Goal: Task Accomplishment & Management: Manage account settings

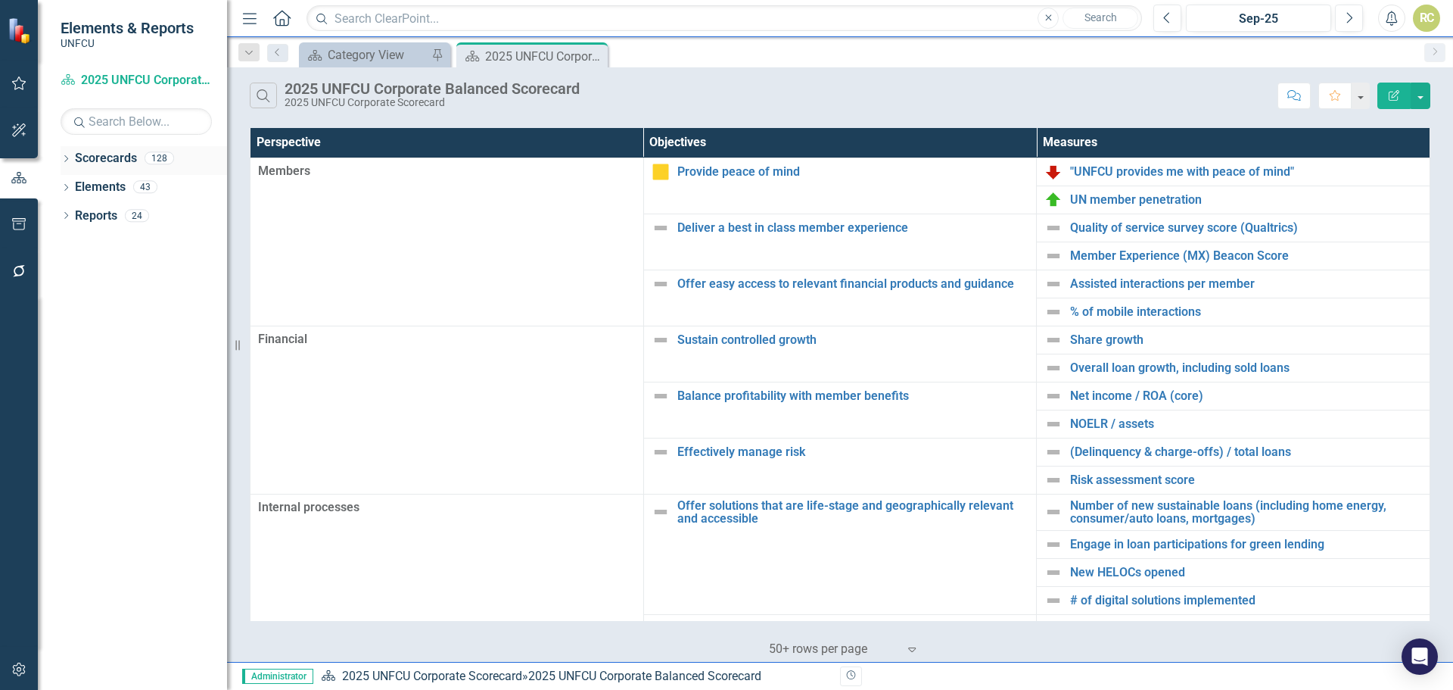
click at [63, 159] on icon "Dropdown" at bounding box center [66, 160] width 11 height 8
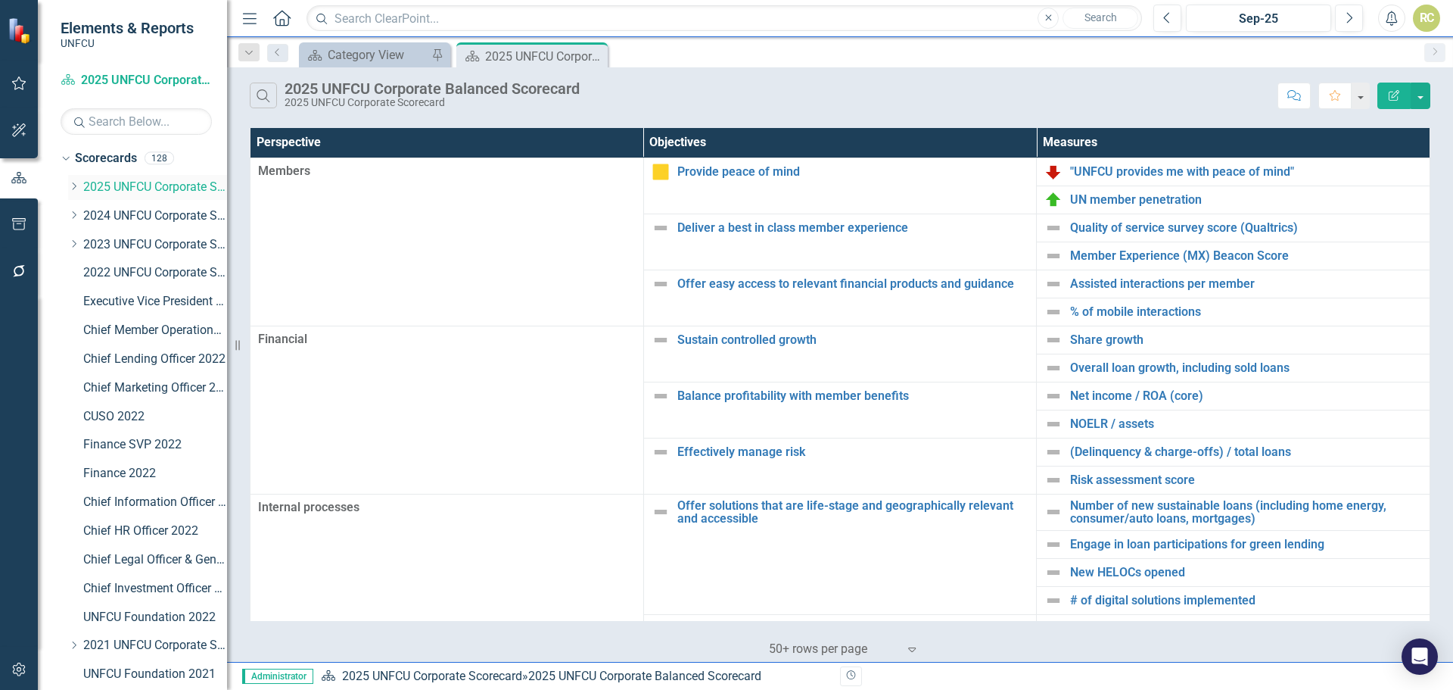
click at [76, 187] on icon "Dropdown" at bounding box center [73, 186] width 11 height 9
click at [115, 269] on link "Global Channel & Operations 2025" at bounding box center [162, 272] width 129 height 17
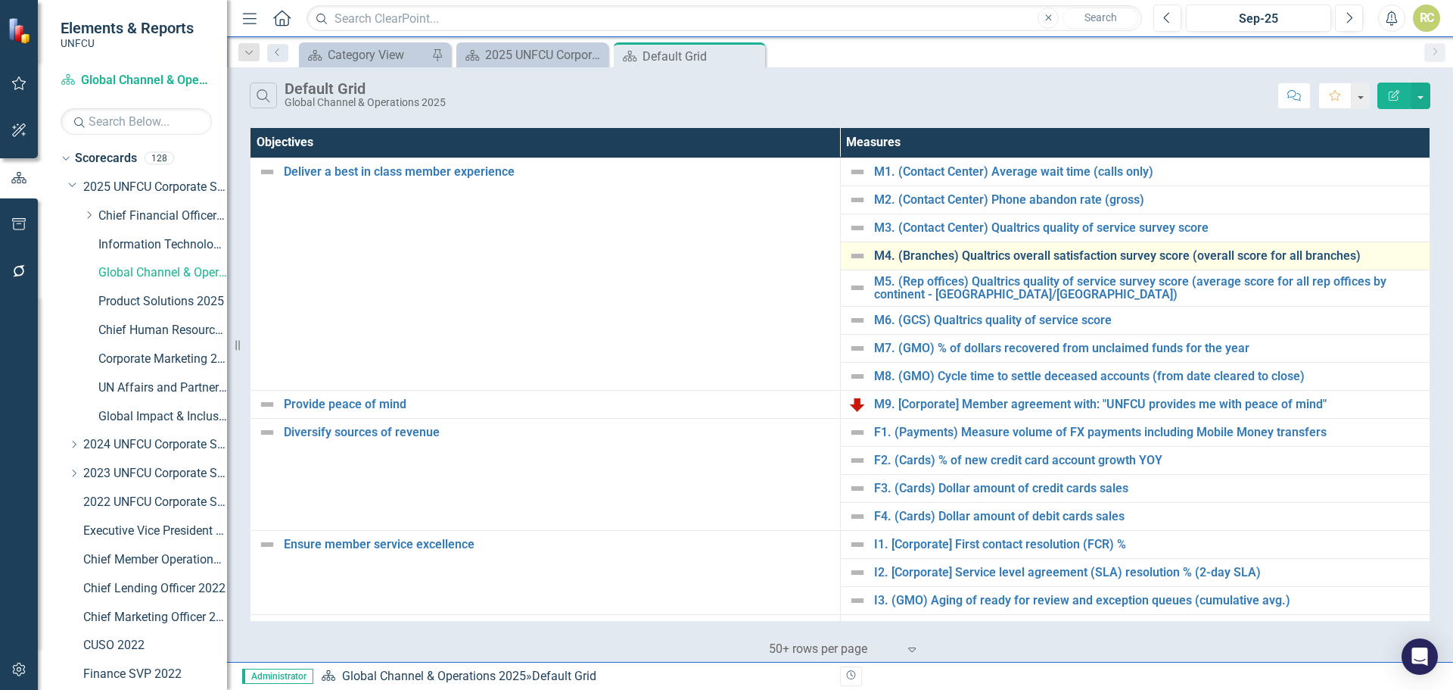
click at [1065, 253] on link "M4. (Branches) Qualtrics overall satisfaction survey score (overall score for a…" at bounding box center [1148, 256] width 549 height 14
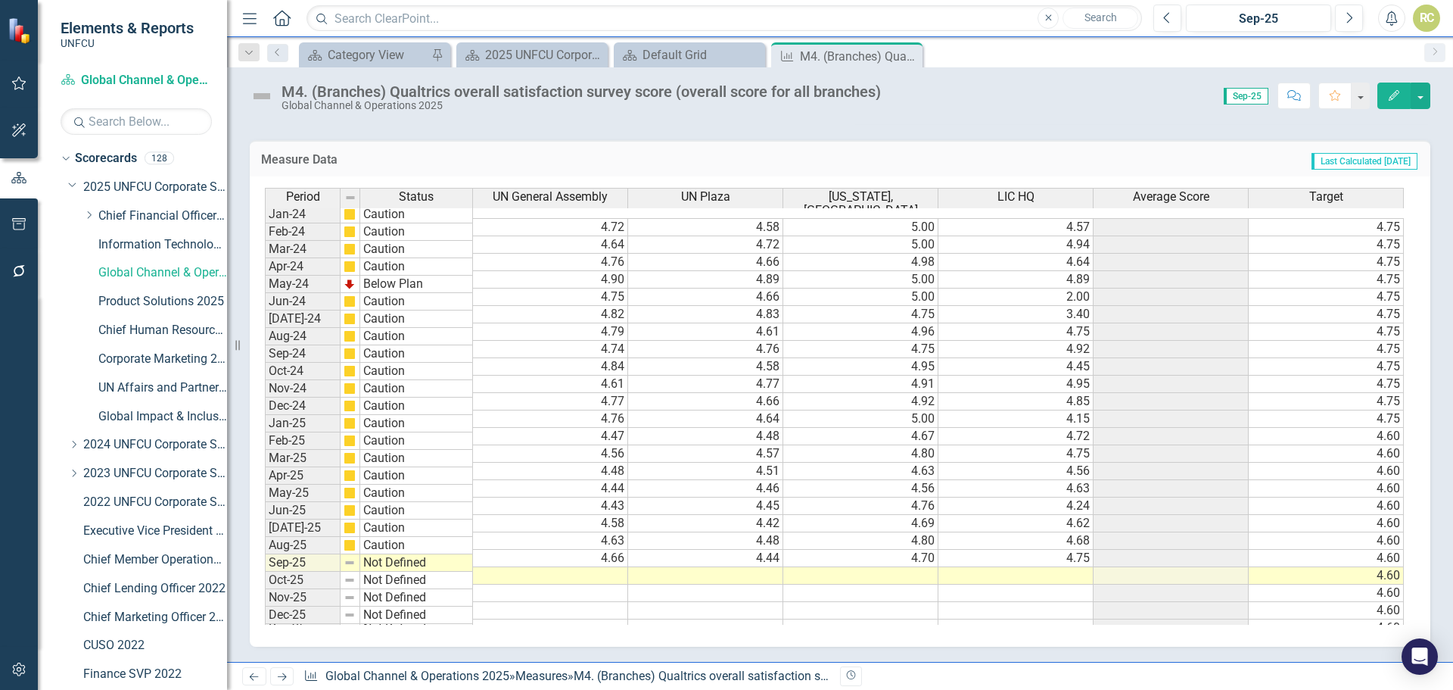
scroll to position [516, 0]
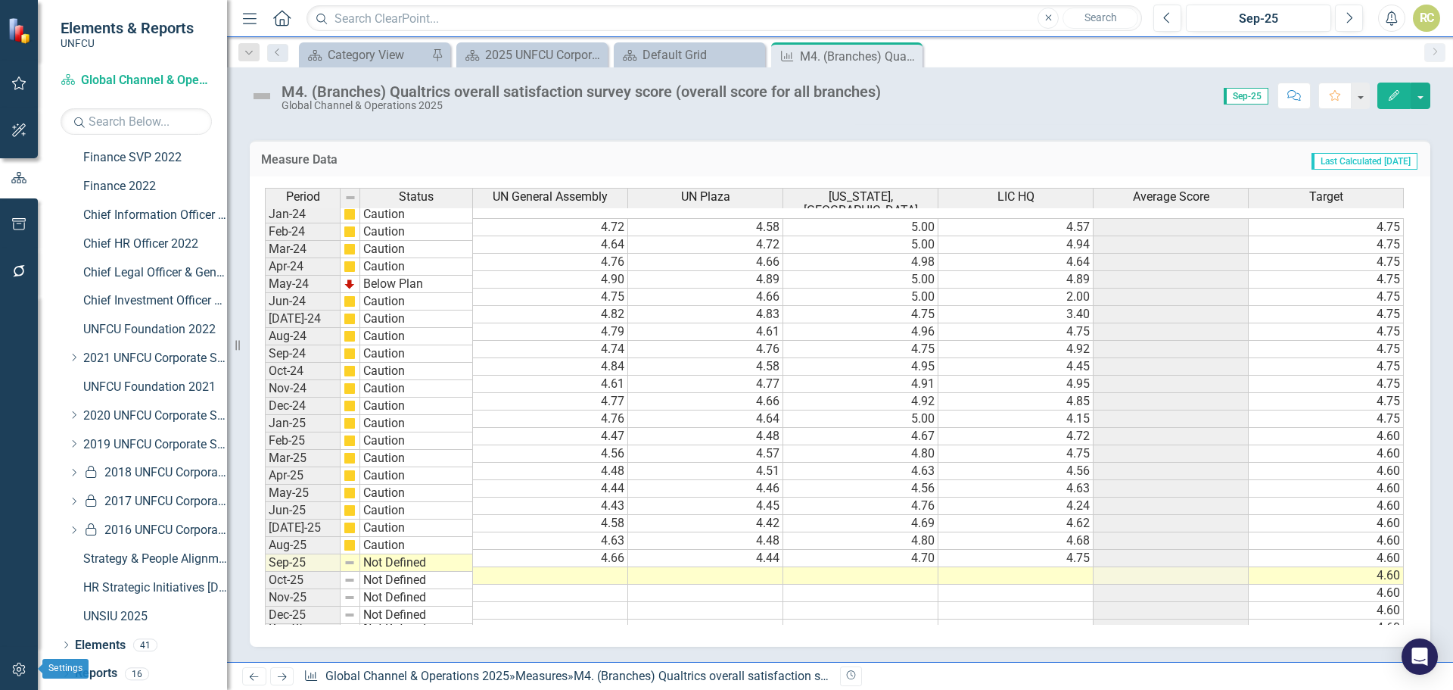
click at [14, 675] on icon "button" at bounding box center [19, 669] width 16 height 12
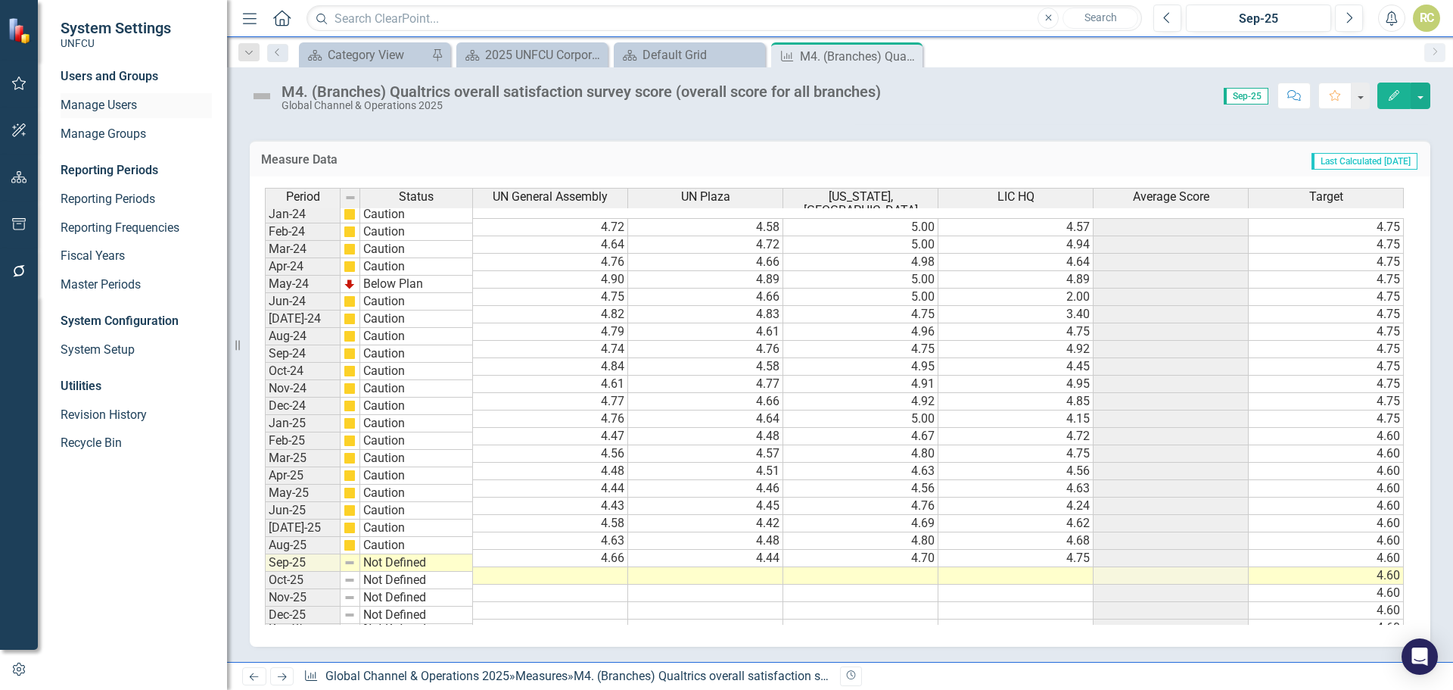
click at [104, 102] on link "Manage Users" at bounding box center [136, 105] width 151 height 17
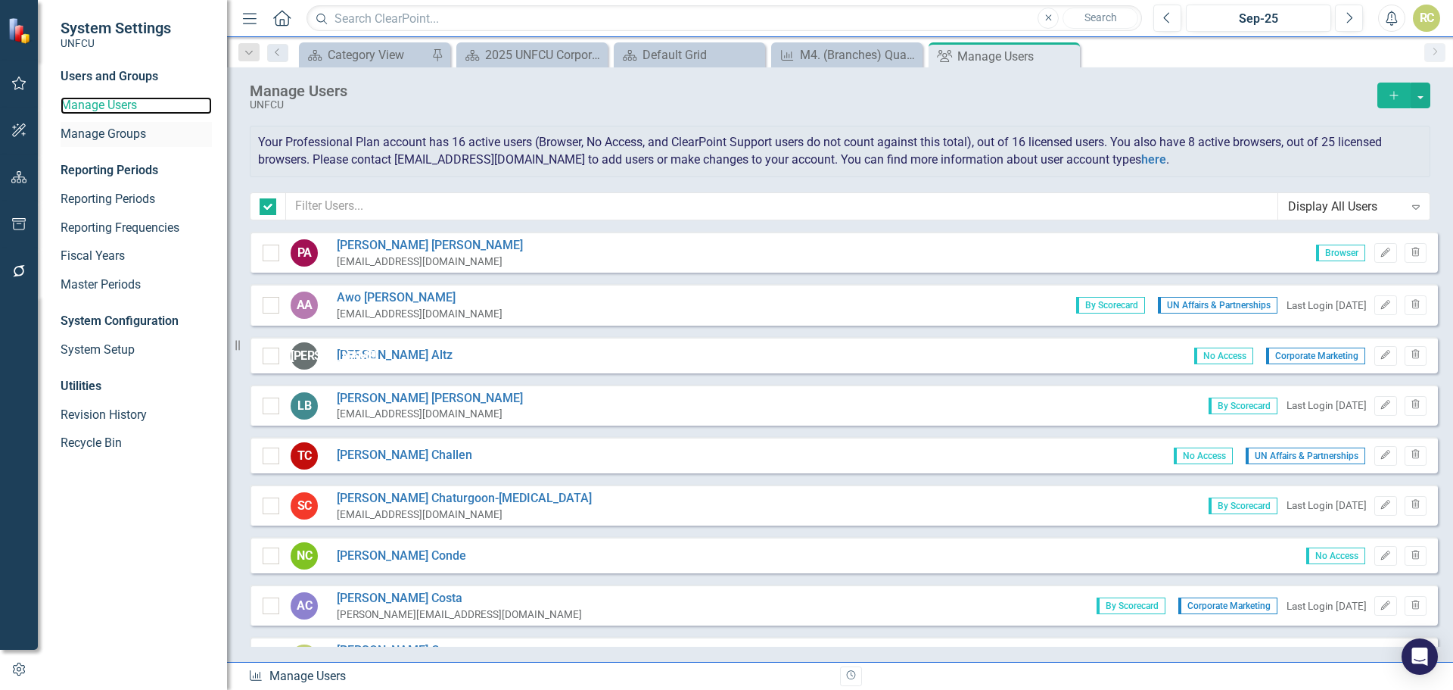
checkbox input "false"
click at [1399, 93] on icon "Add" at bounding box center [1394, 95] width 14 height 11
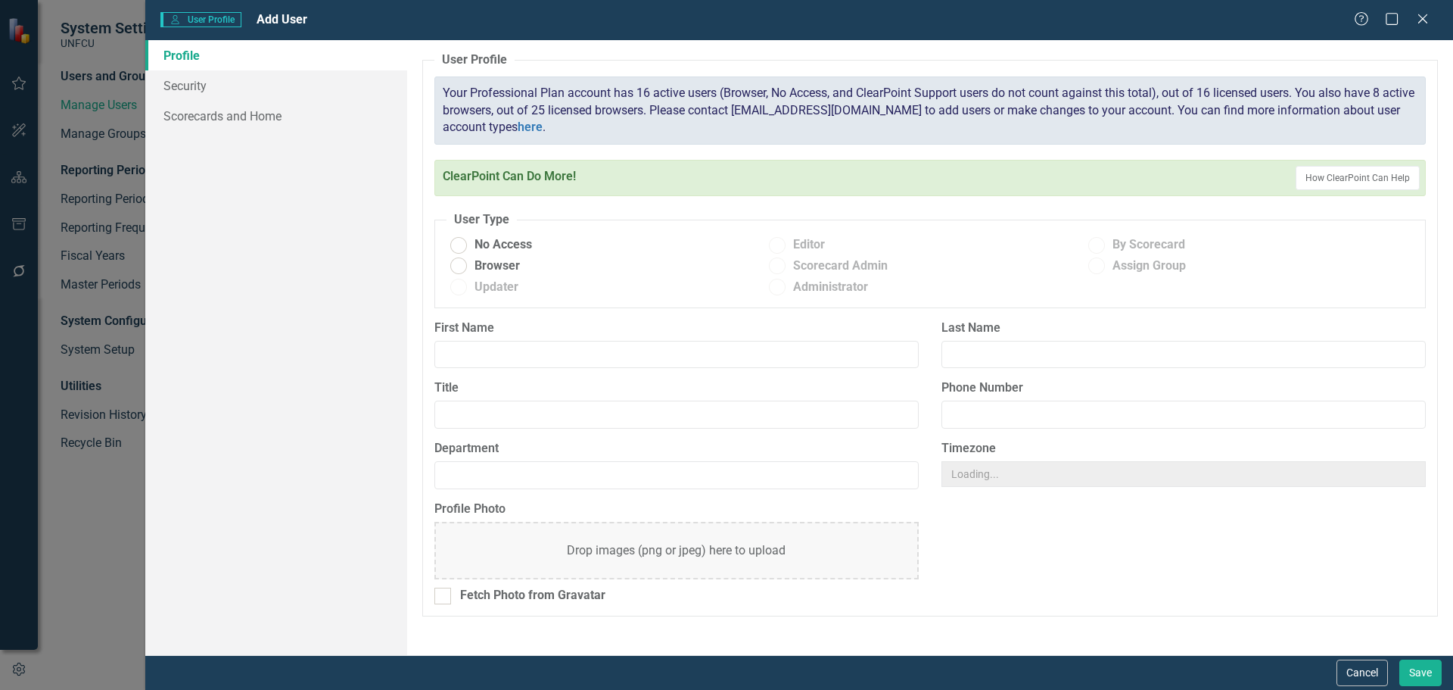
radio input "true"
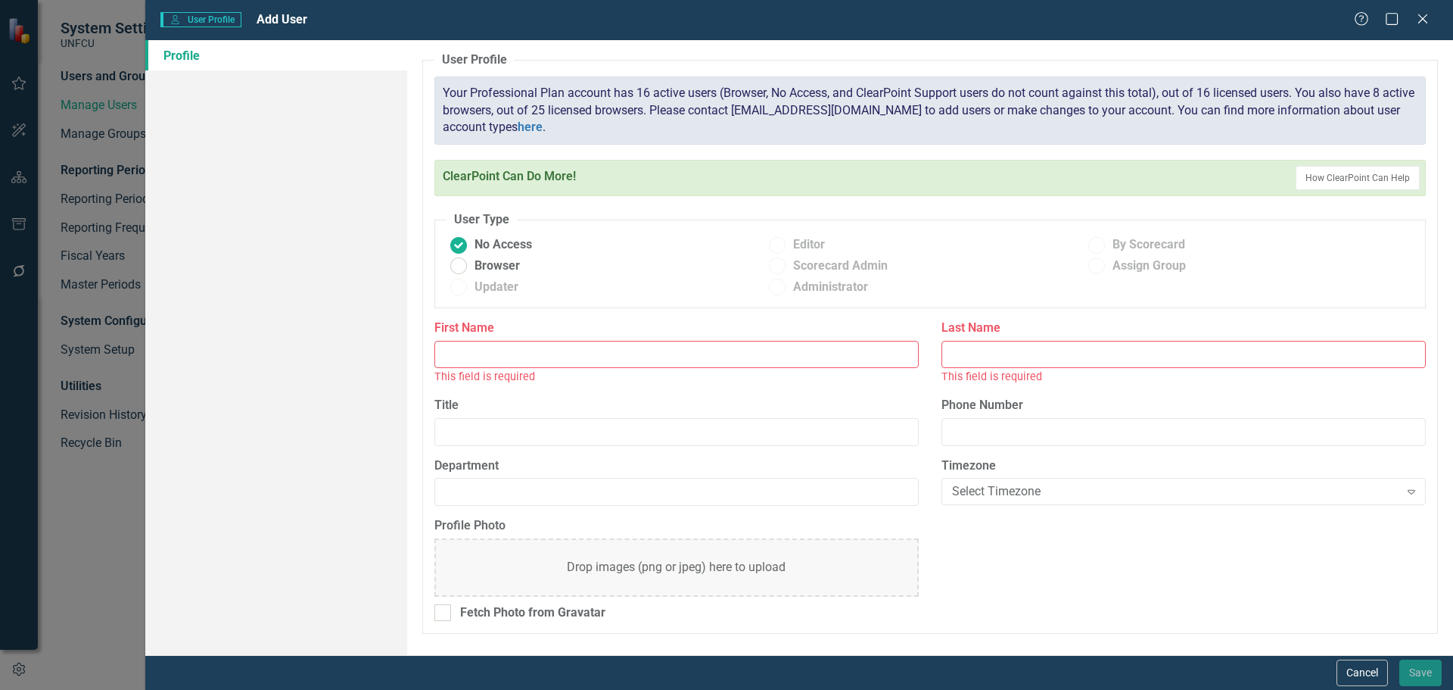
click at [469, 366] on input "First Name" at bounding box center [676, 355] width 484 height 28
type input "[PERSON_NAME]"
click at [976, 353] on input "Last Name" at bounding box center [1184, 355] width 484 height 28
paste input "[PERSON_NAME]"
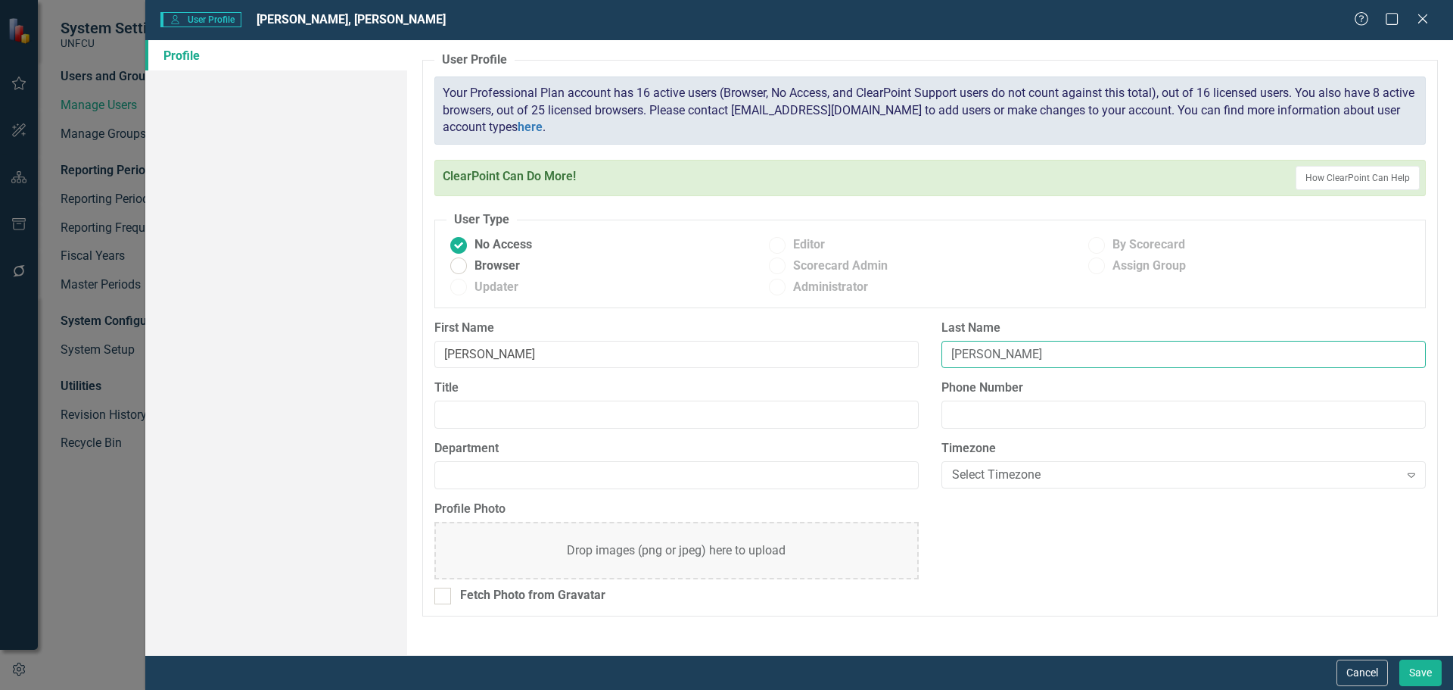
drag, startPoint x: 1085, startPoint y: 350, endPoint x: 1021, endPoint y: 359, distance: 64.2
click at [1021, 356] on input "[PERSON_NAME]" at bounding box center [1184, 355] width 484 height 28
type input "Oszustowicz"
click at [456, 264] on ins at bounding box center [458, 265] width 23 height 23
click at [456, 264] on input "Browser" at bounding box center [458, 265] width 23 height 23
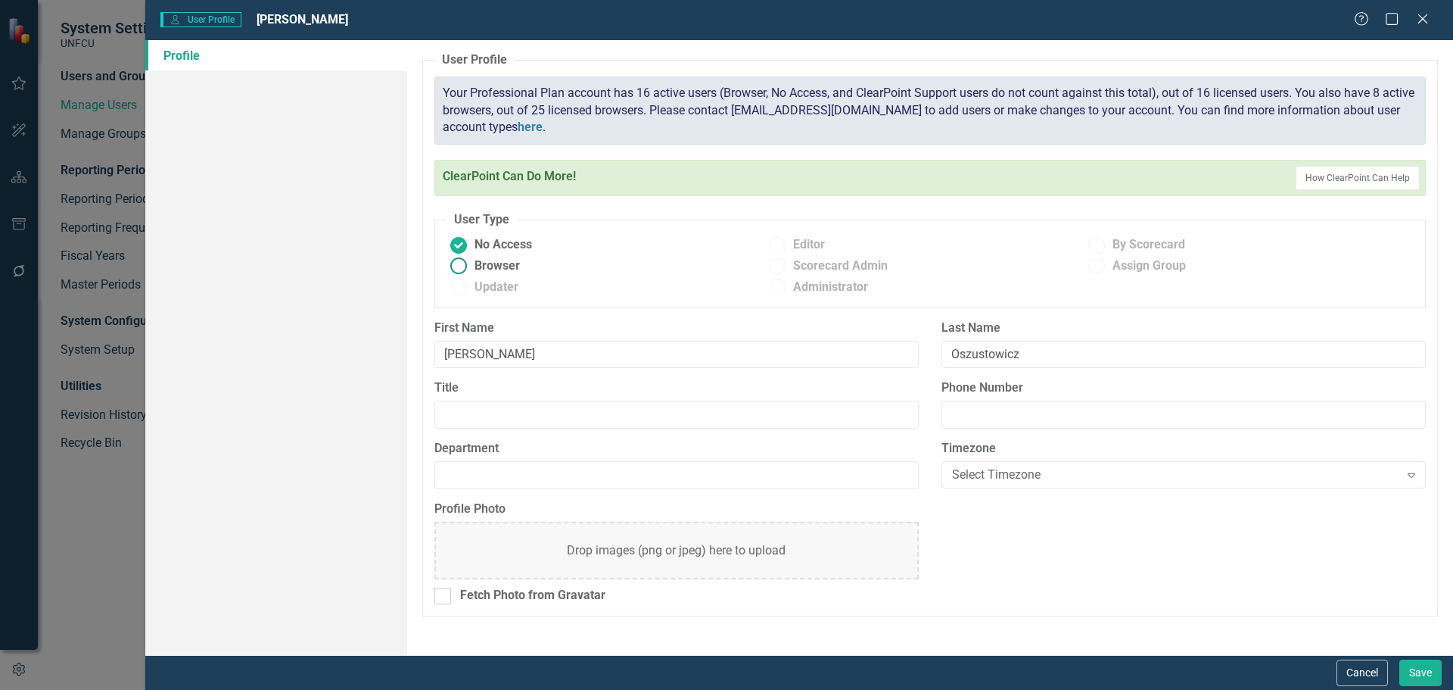
radio input "true"
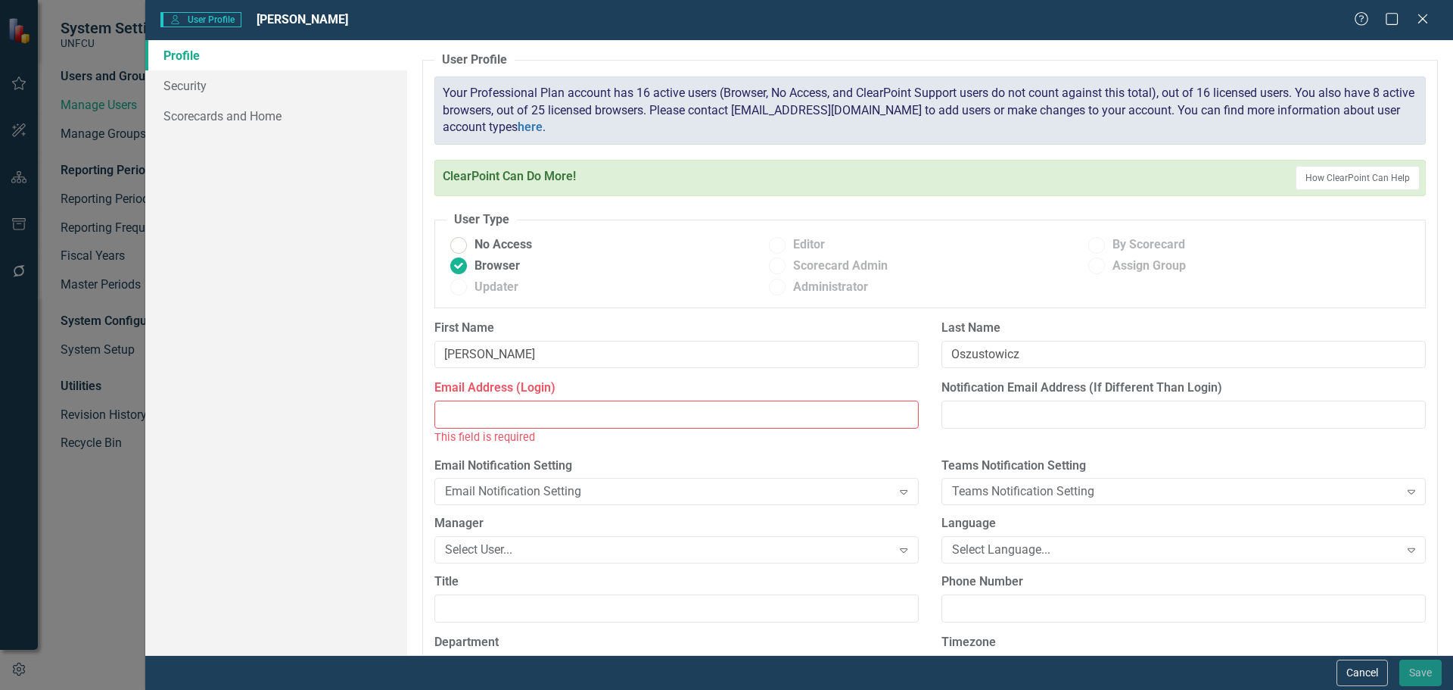
click at [543, 413] on input "Email Address (Login)" at bounding box center [676, 414] width 484 height 28
paste input "[PERSON_NAME]"
click at [443, 413] on input "[PERSON_NAME]" at bounding box center [676, 414] width 484 height 28
click at [596, 409] on input "[PERSON_NAME]" at bounding box center [676, 414] width 484 height 28
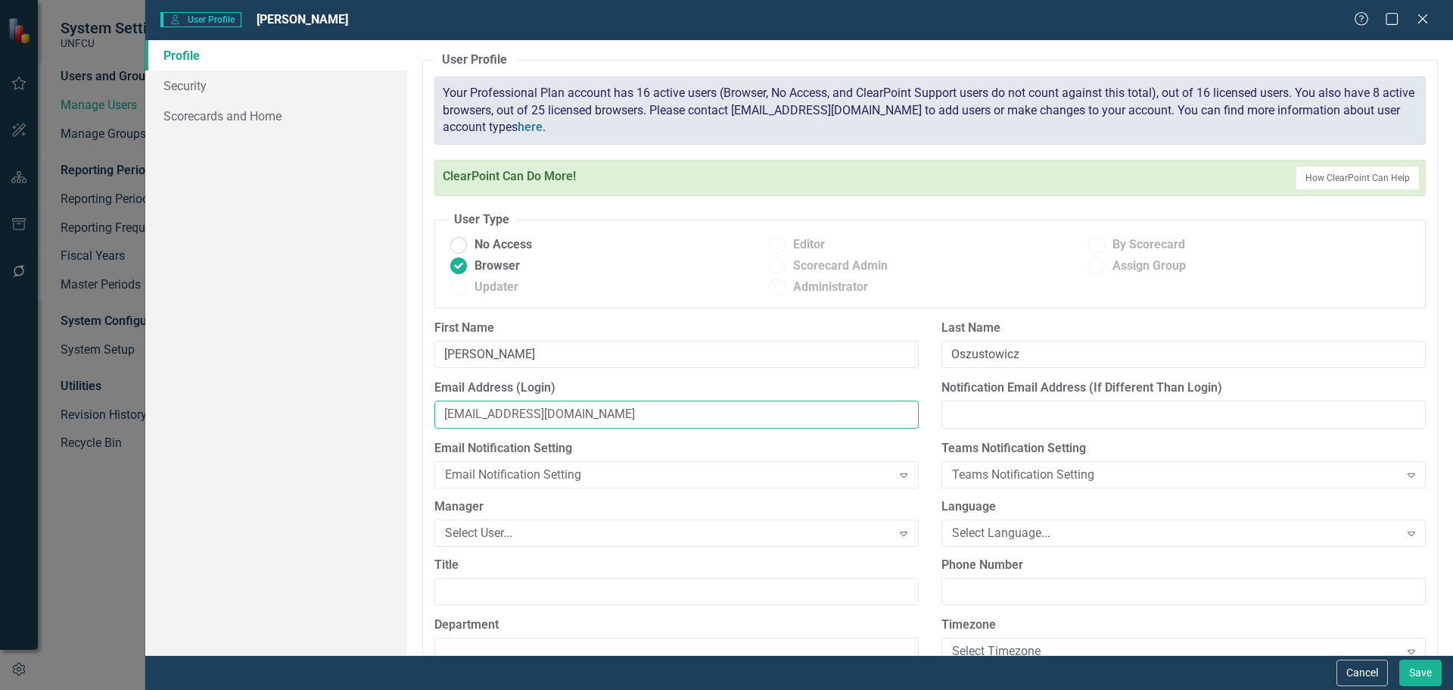
type input "[EMAIL_ADDRESS][DOMAIN_NAME]"
click at [914, 440] on div "Email Notification Setting Email Notification Setting Expand" at bounding box center [676, 469] width 507 height 58
click at [783, 244] on ins at bounding box center [777, 244] width 23 height 23
click at [464, 279] on ins at bounding box center [458, 287] width 23 height 23
click at [464, 288] on ins at bounding box center [458, 287] width 23 height 23
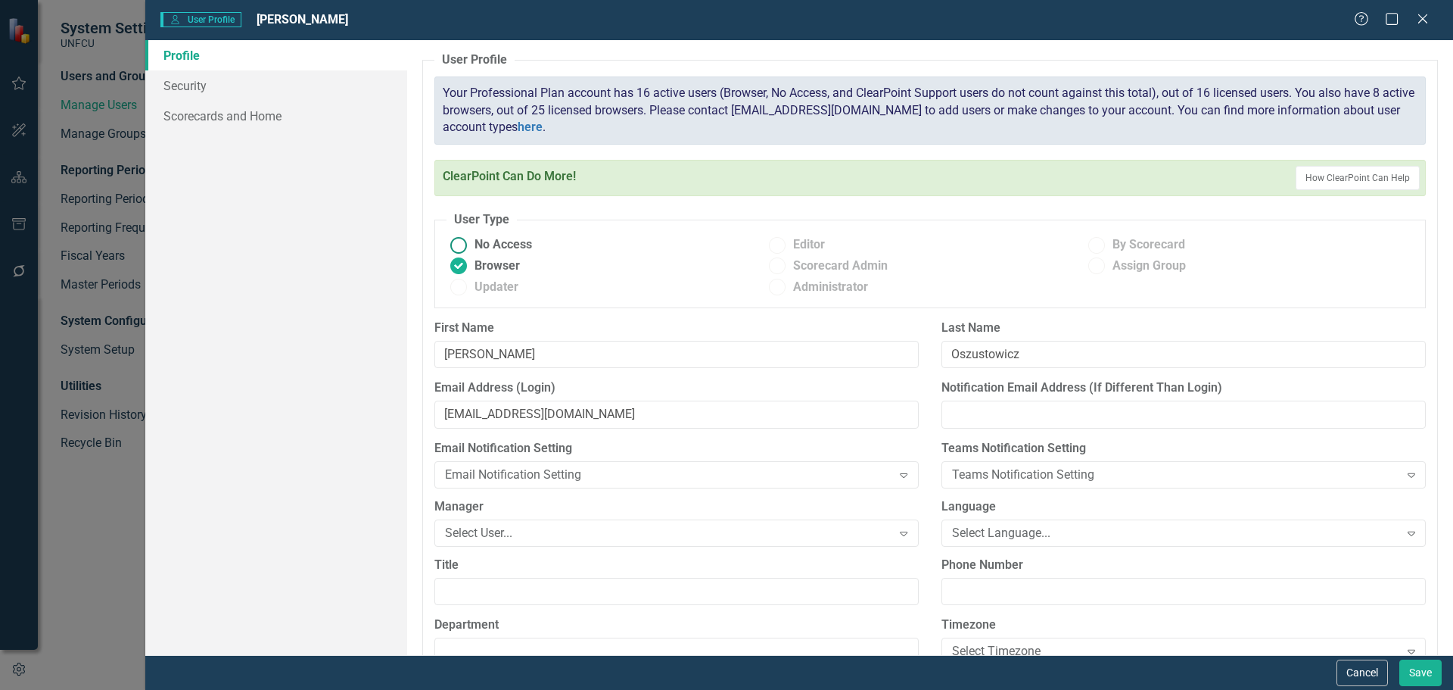
click at [460, 242] on ins at bounding box center [458, 244] width 23 height 23
click at [460, 242] on input "No Access" at bounding box center [458, 244] width 23 height 23
radio input "true"
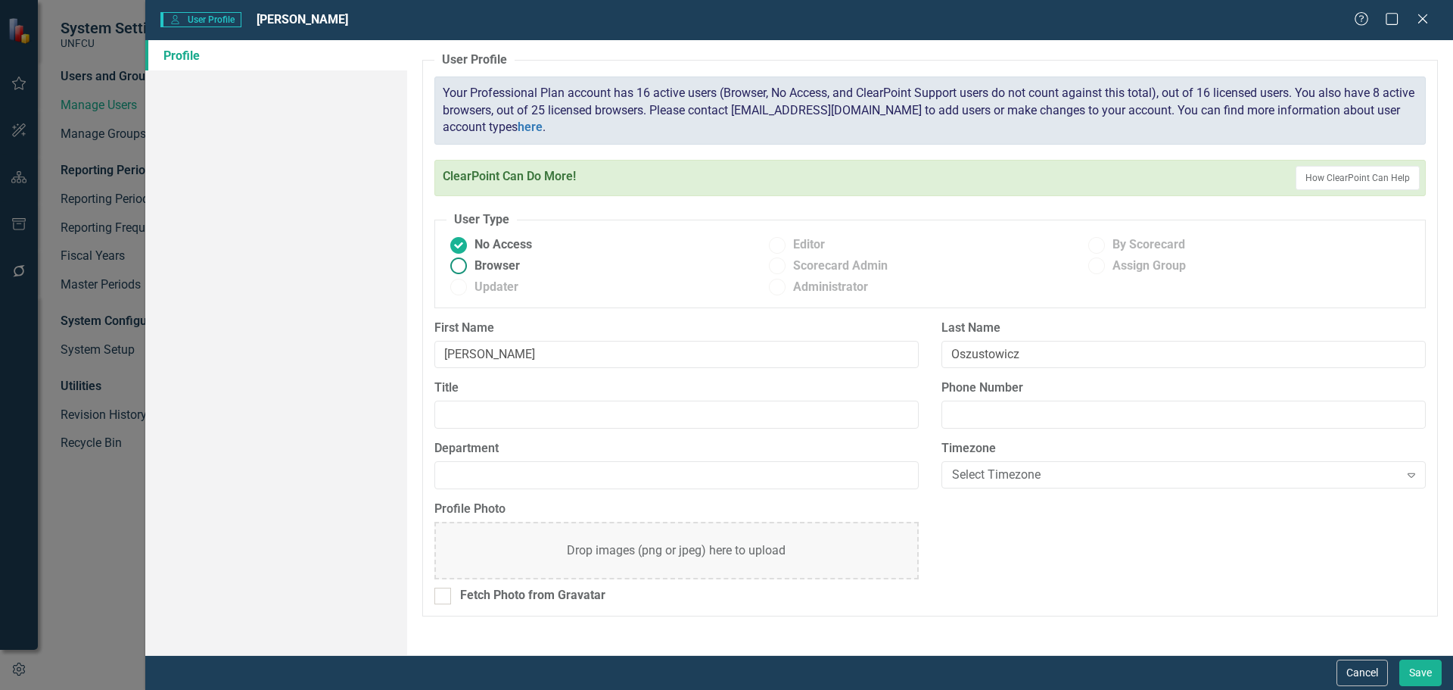
click at [461, 262] on ins at bounding box center [458, 265] width 23 height 23
click at [461, 262] on input "Browser" at bounding box center [458, 265] width 23 height 23
radio input "true"
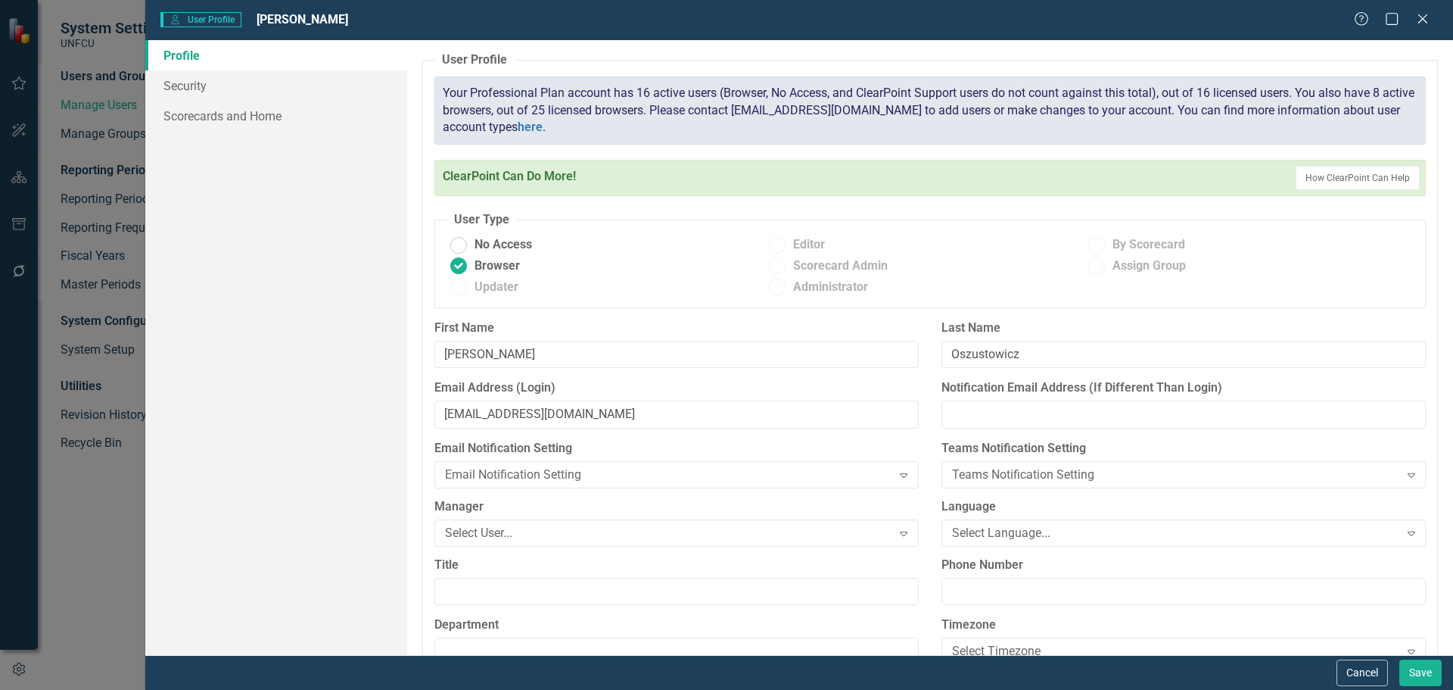
click at [1093, 247] on ins at bounding box center [1096, 244] width 23 height 23
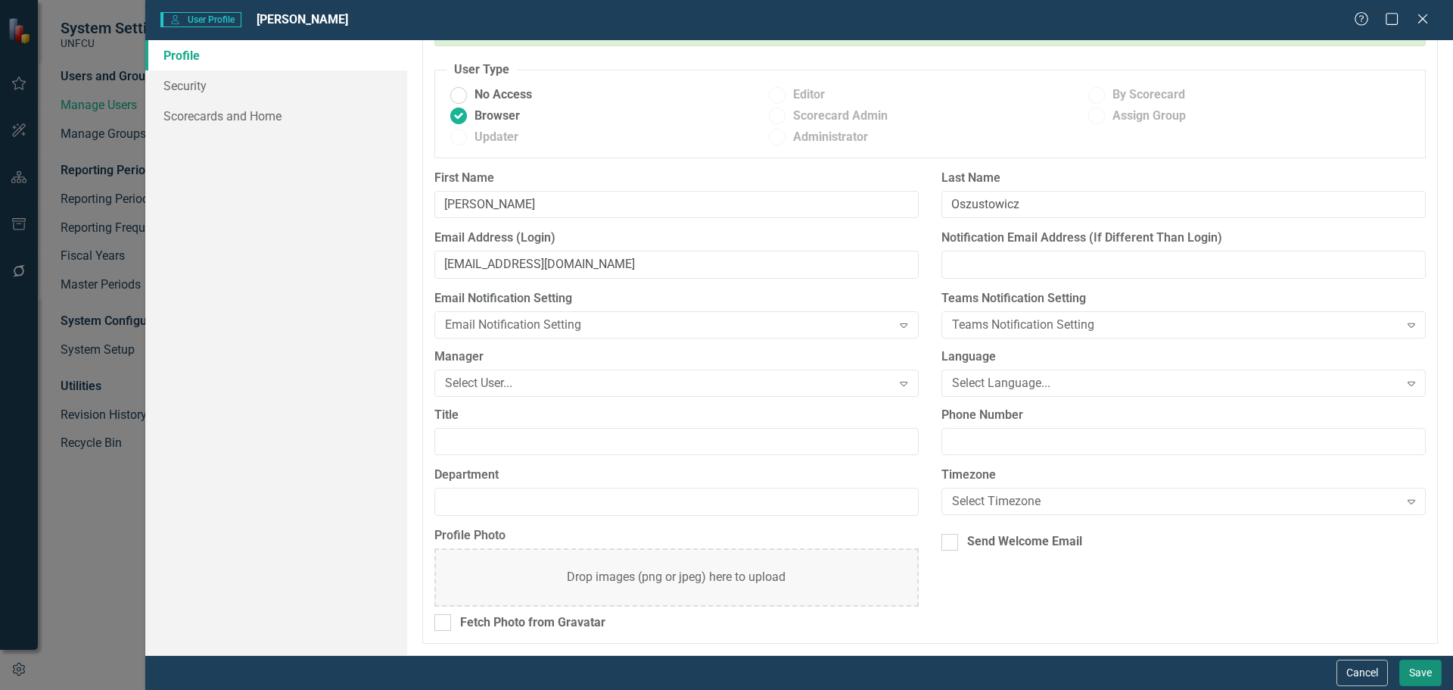
click at [1424, 669] on button "Save" at bounding box center [1420, 672] width 42 height 26
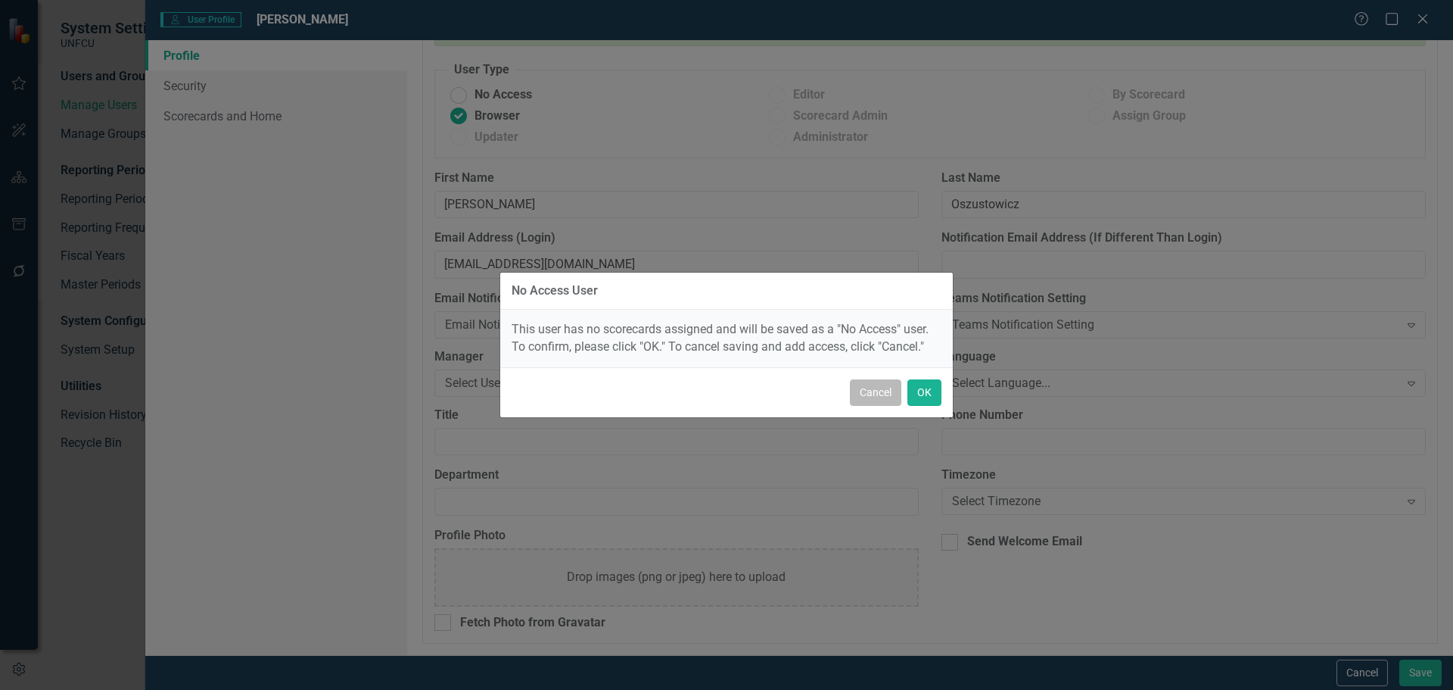
click at [887, 396] on button "Cancel" at bounding box center [875, 392] width 51 height 26
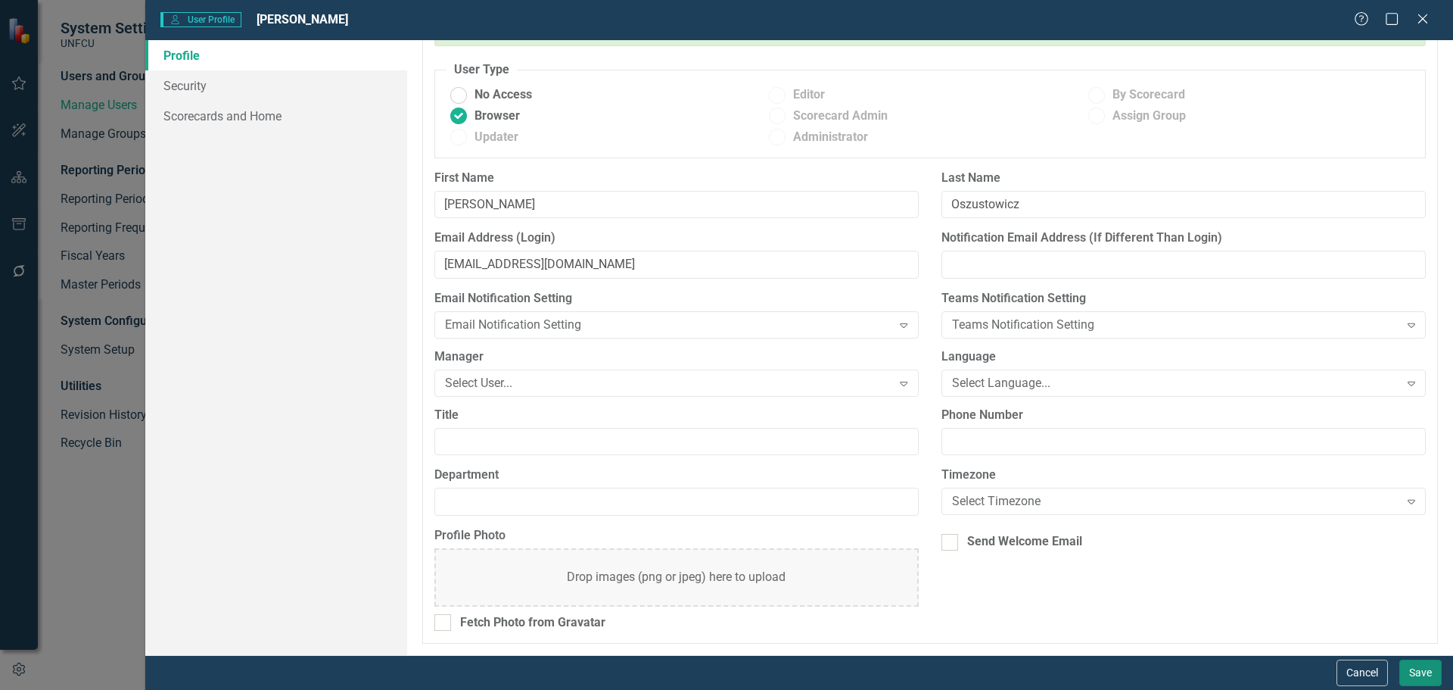
scroll to position [0, 0]
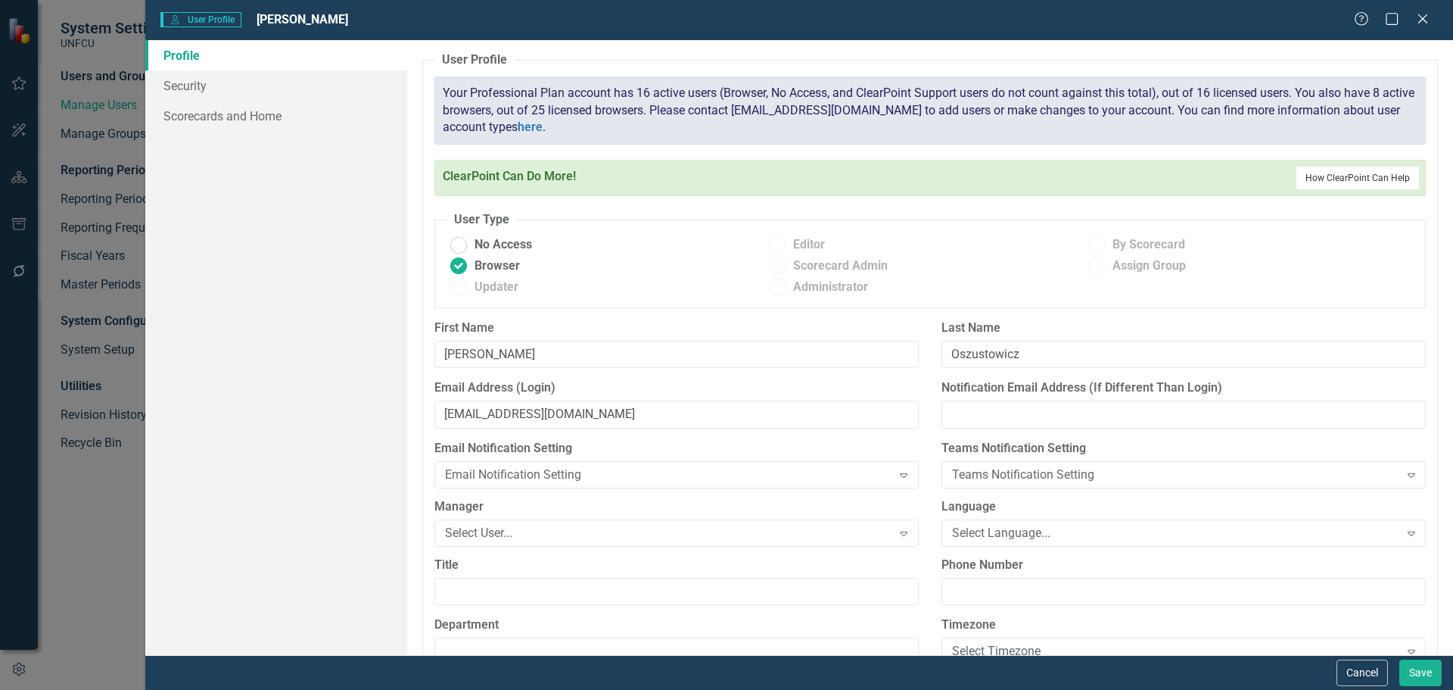
click at [1327, 179] on button "How ClearPoint Can Help" at bounding box center [1358, 178] width 124 height 24
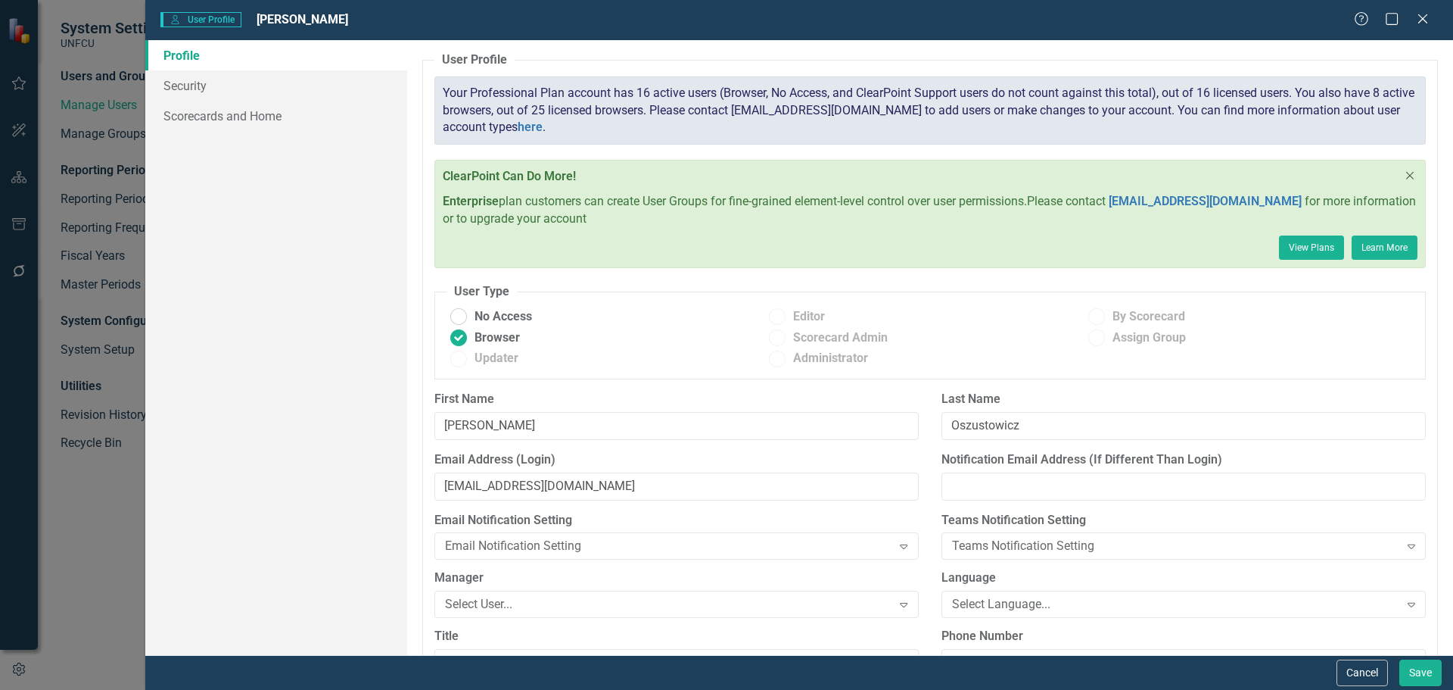
click at [1403, 170] on icon "Close" at bounding box center [1410, 176] width 15 height 12
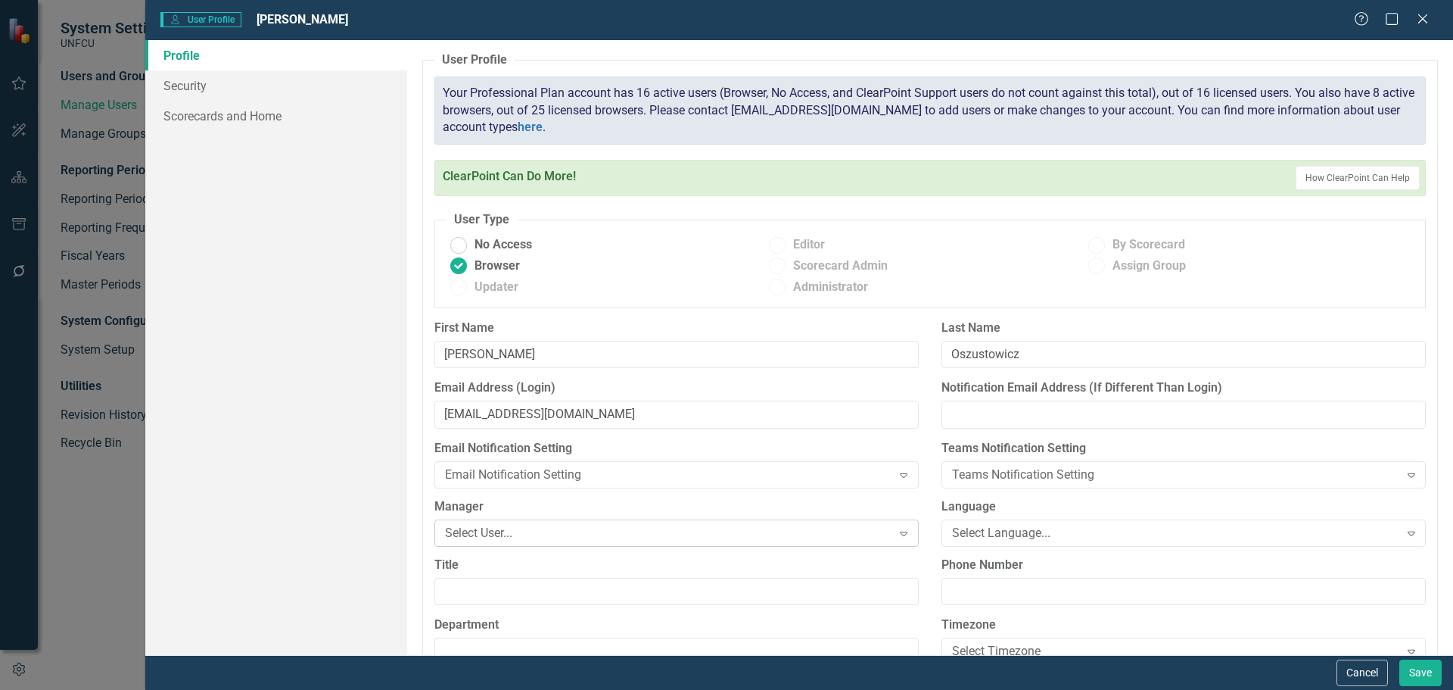
click at [630, 530] on div "Select User..." at bounding box center [668, 532] width 447 height 17
click at [986, 504] on label "Language" at bounding box center [1184, 506] width 484 height 17
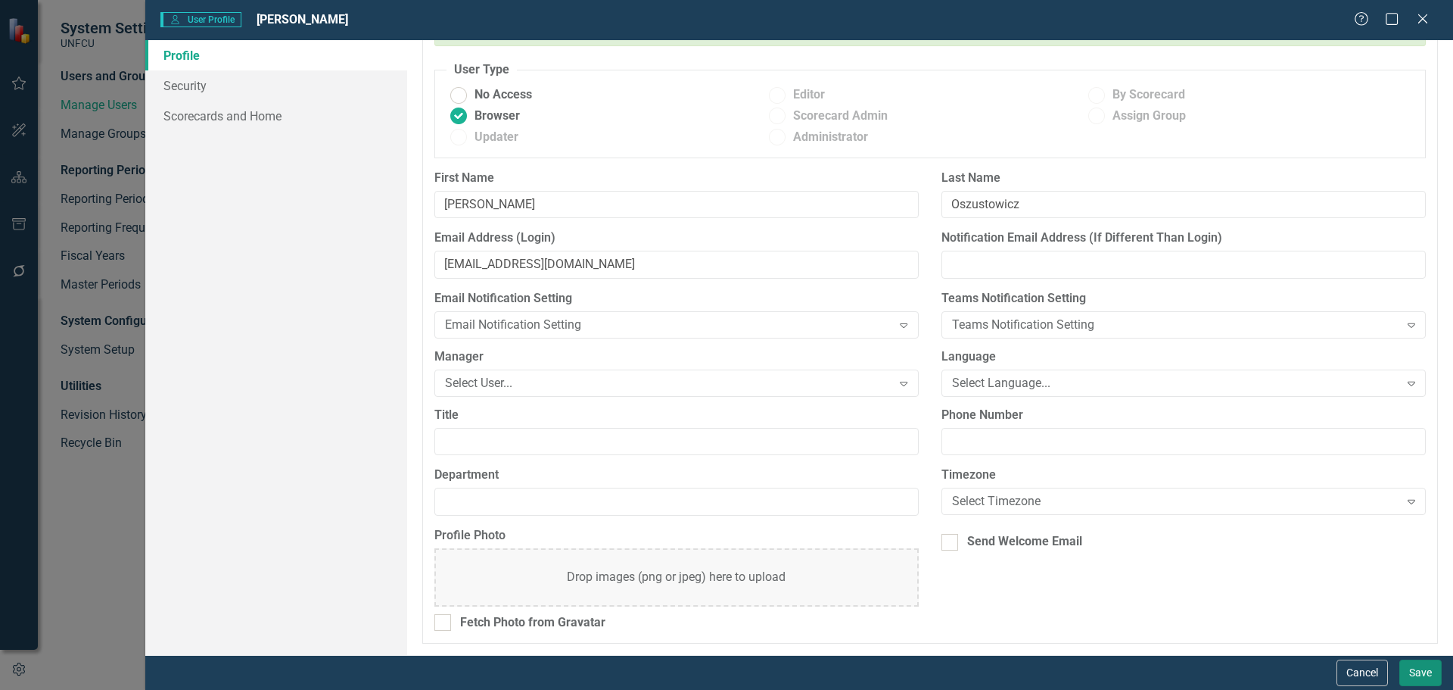
click at [1422, 671] on button "Save" at bounding box center [1420, 672] width 42 height 26
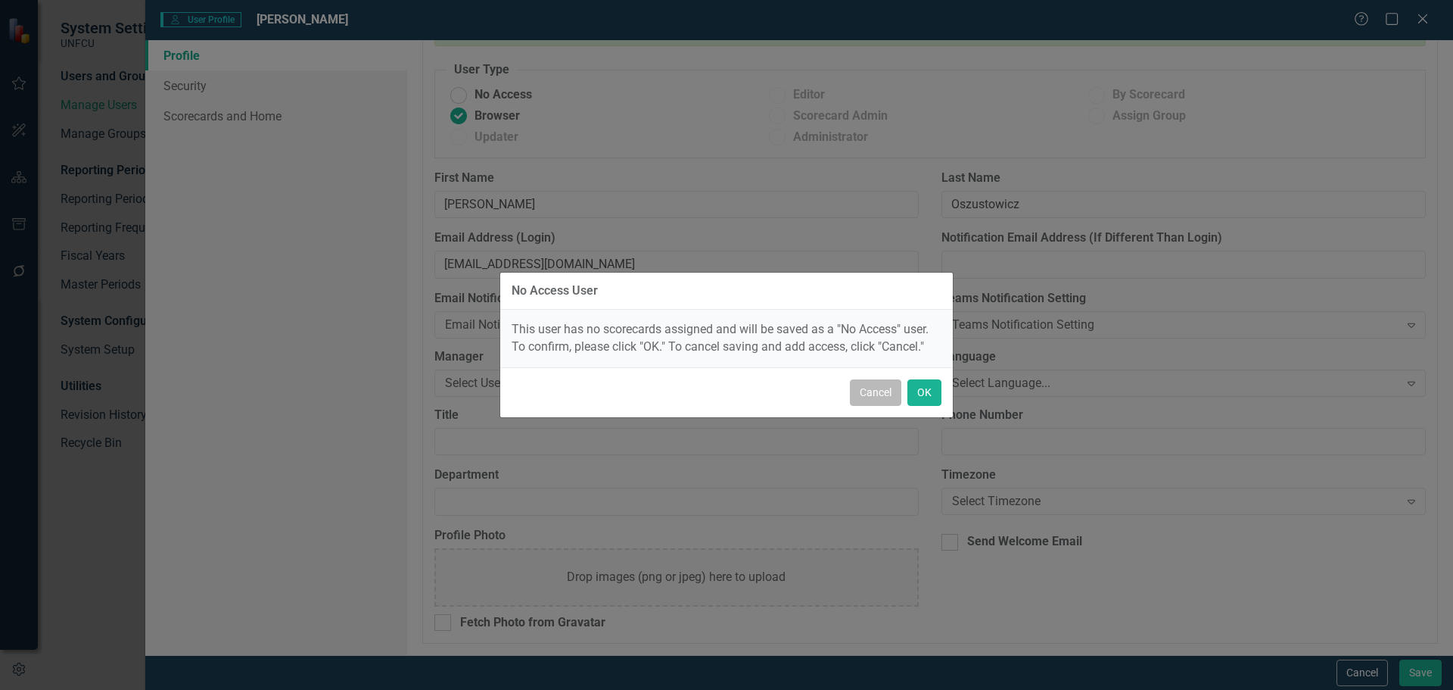
click at [880, 394] on button "Cancel" at bounding box center [875, 392] width 51 height 26
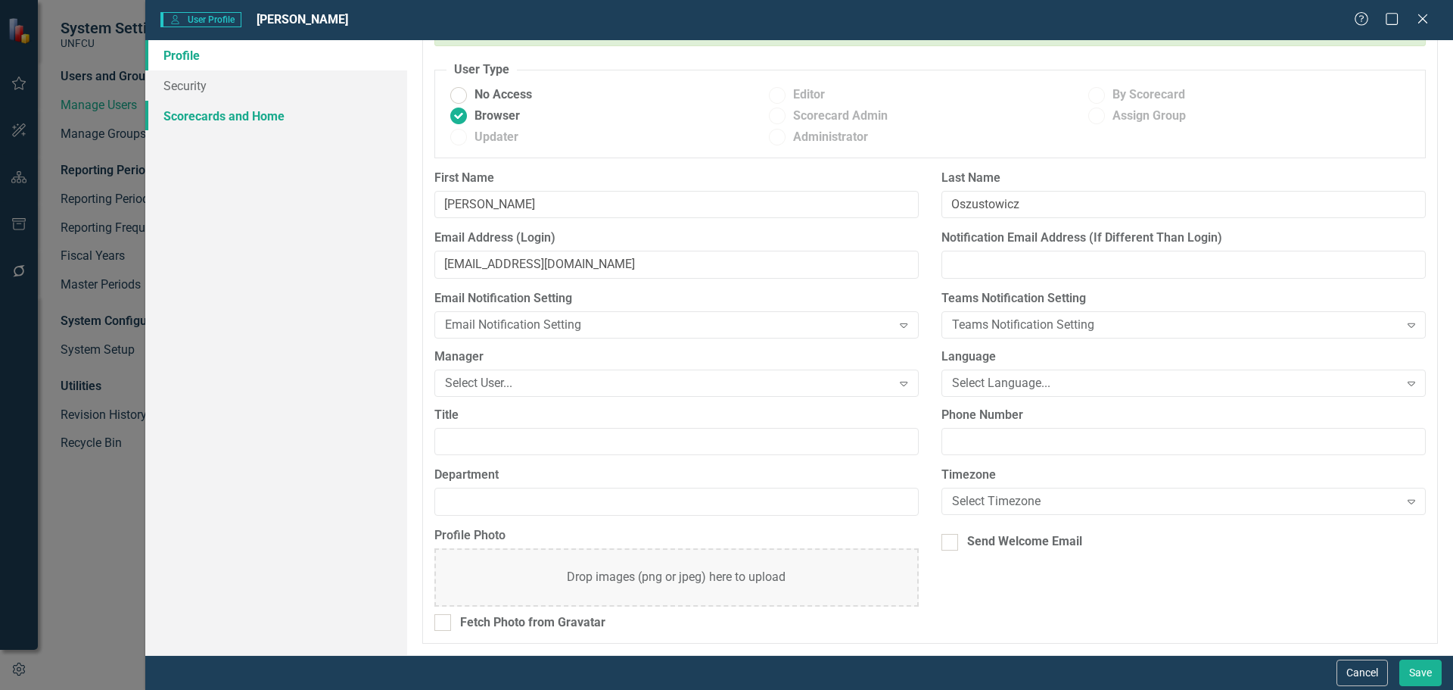
click at [254, 117] on link "Scorecards and Home" at bounding box center [276, 116] width 262 height 30
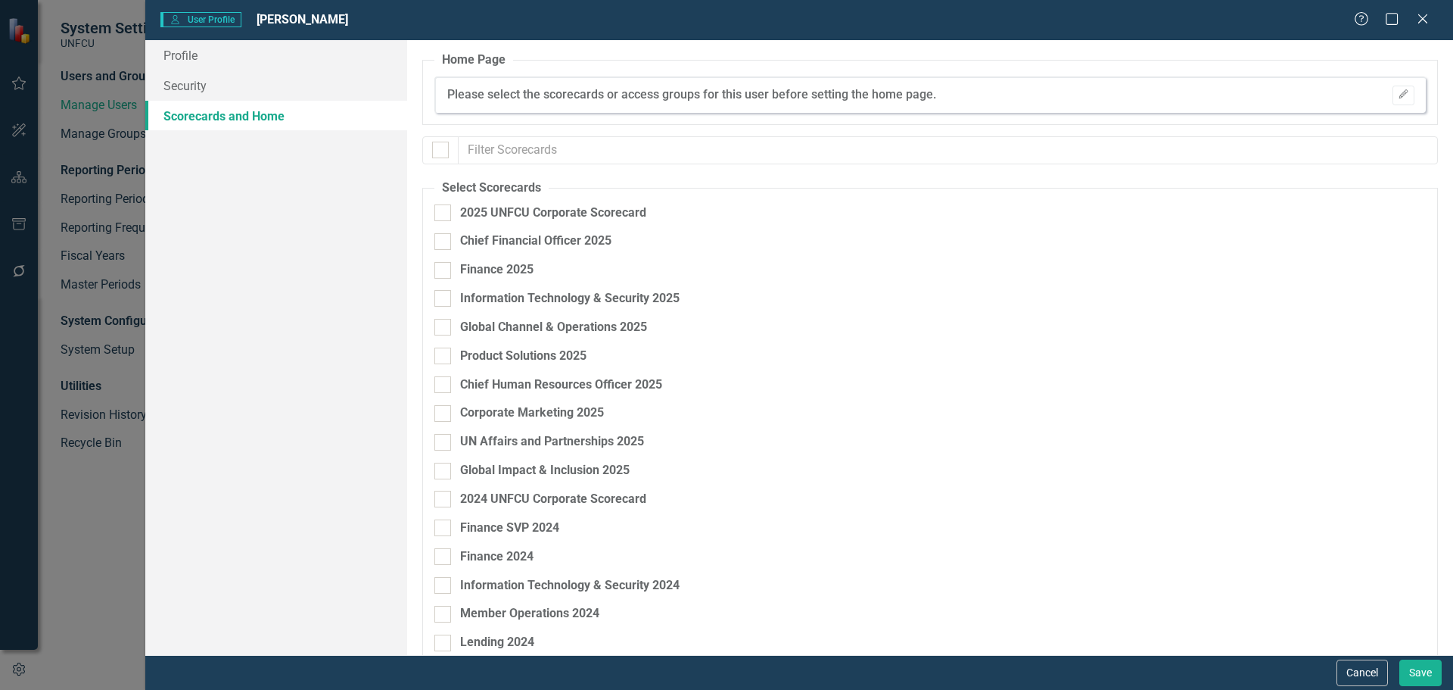
checkbox input "false"
click at [447, 322] on div at bounding box center [442, 327] width 17 height 17
click at [444, 322] on input "Global Channel & Operations 2025" at bounding box center [439, 324] width 10 height 10
checkbox input "true"
click at [193, 87] on link "Security" at bounding box center [276, 85] width 262 height 30
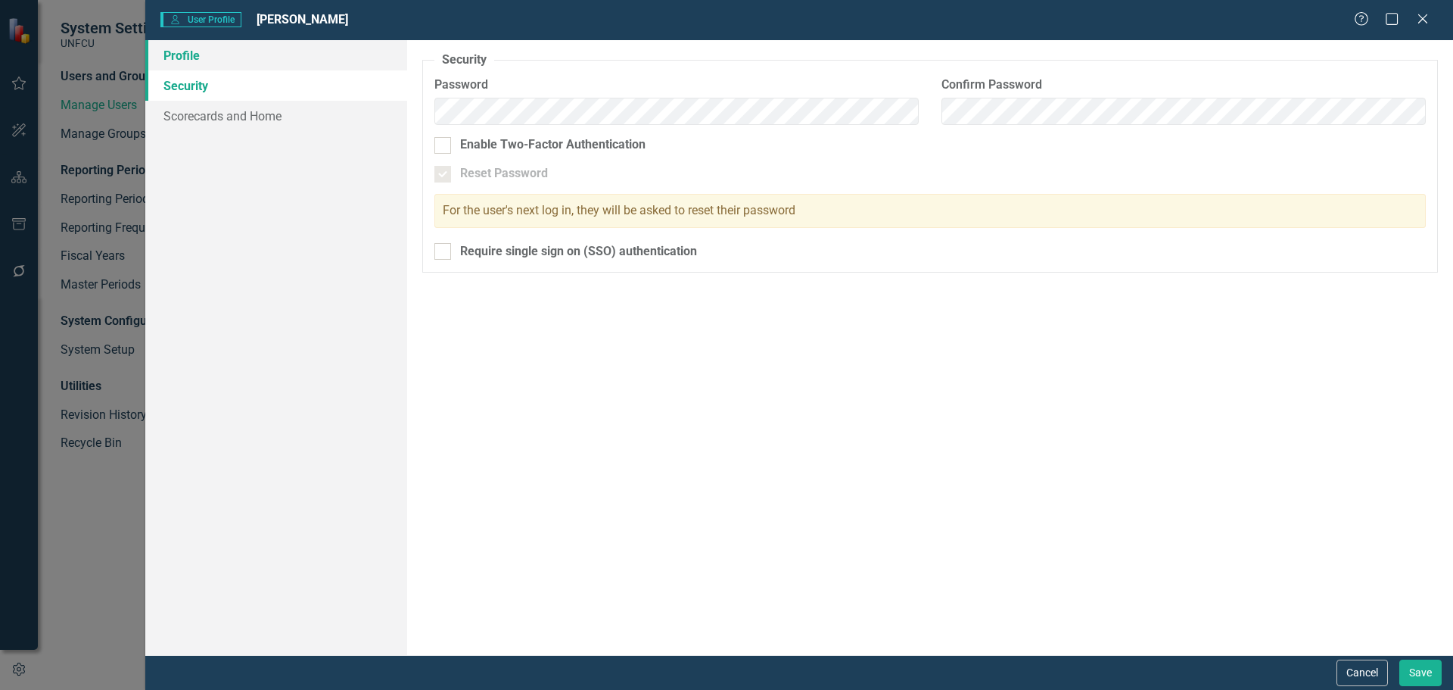
click at [187, 54] on link "Profile" at bounding box center [276, 55] width 262 height 30
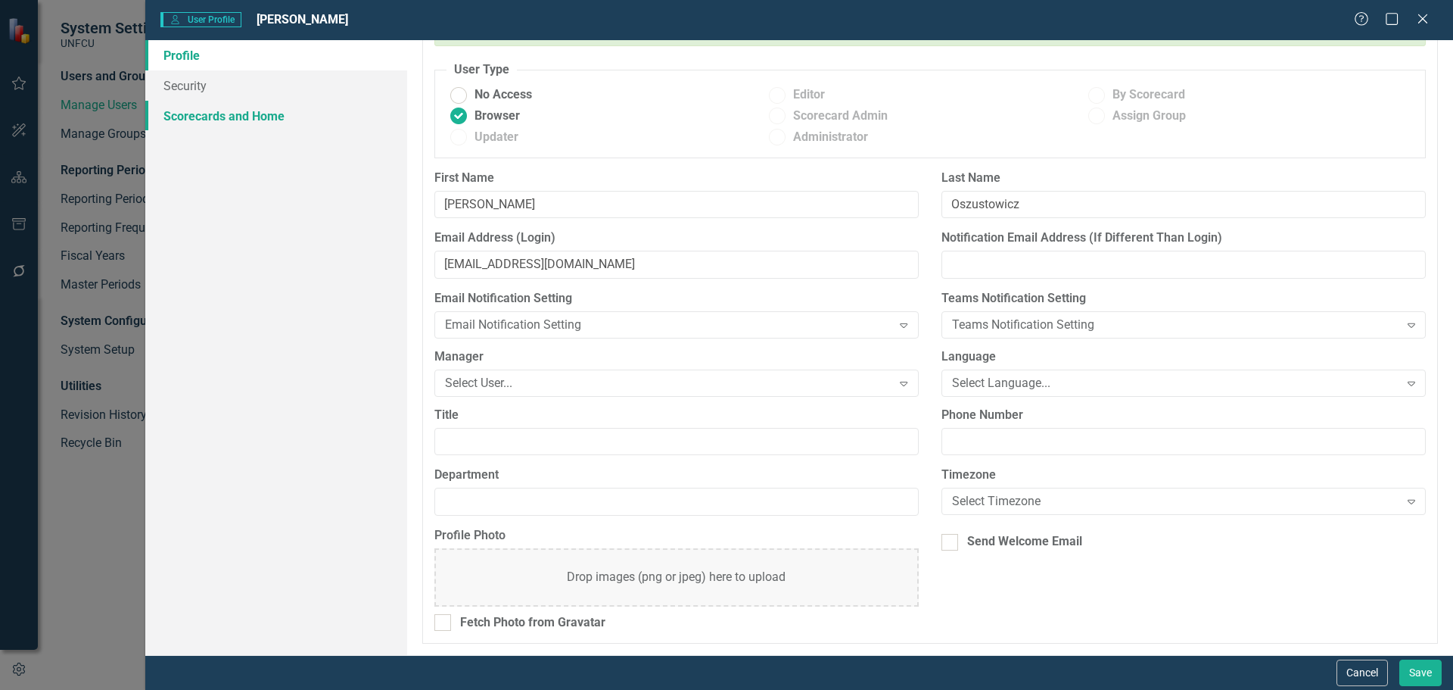
click at [269, 114] on link "Scorecards and Home" at bounding box center [276, 116] width 262 height 30
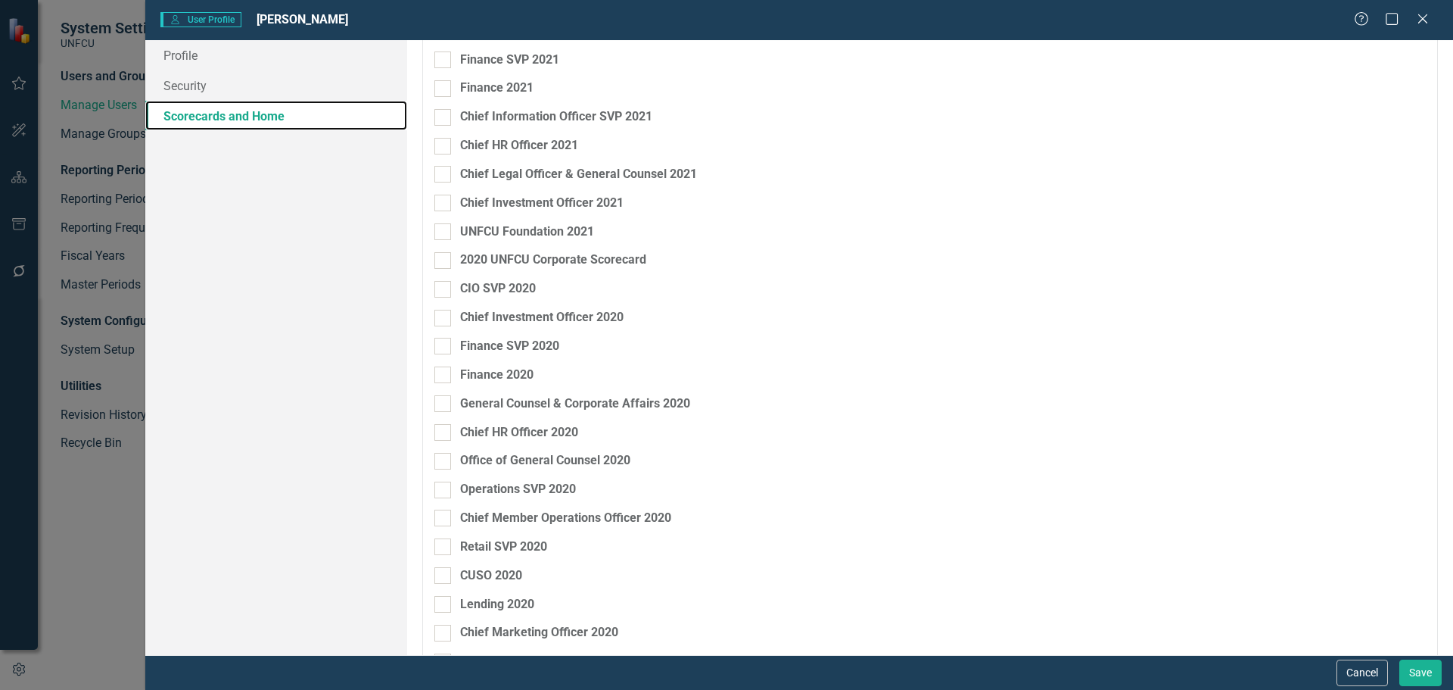
scroll to position [0, 0]
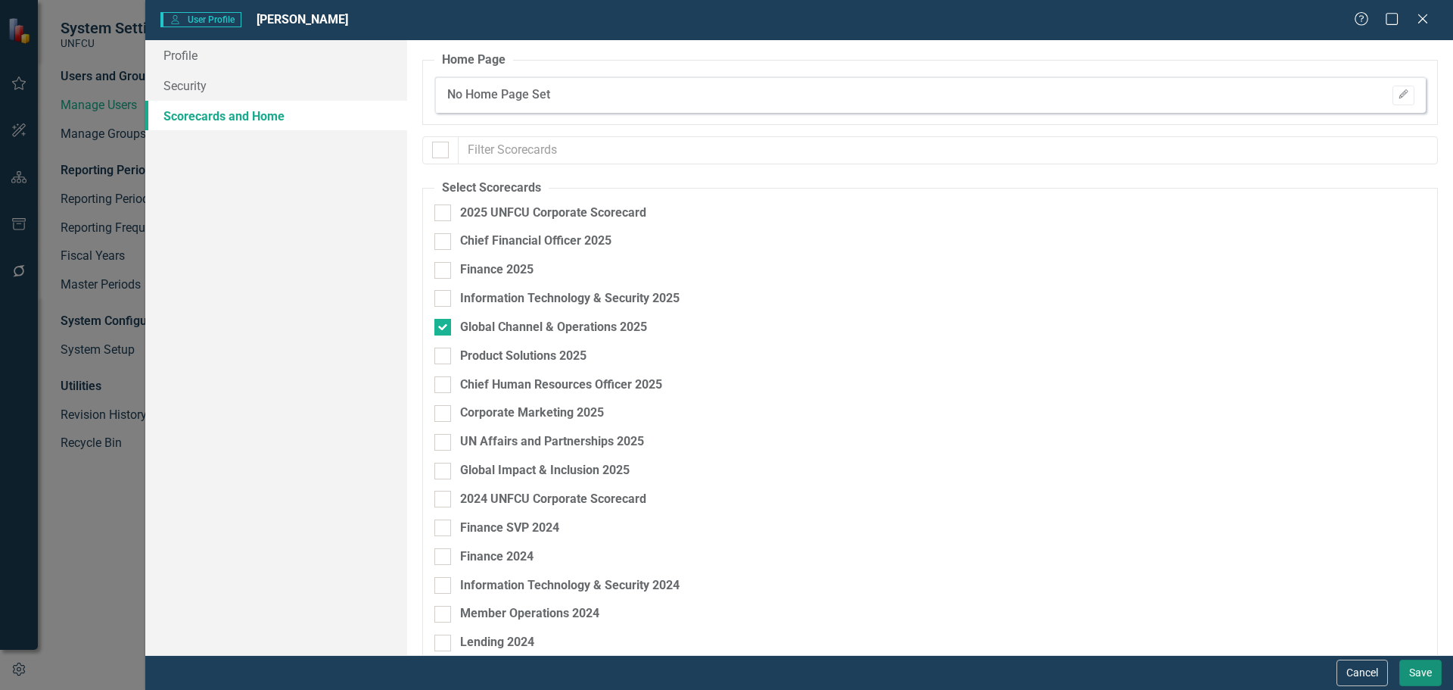
click at [1428, 678] on button "Save" at bounding box center [1420, 672] width 42 height 26
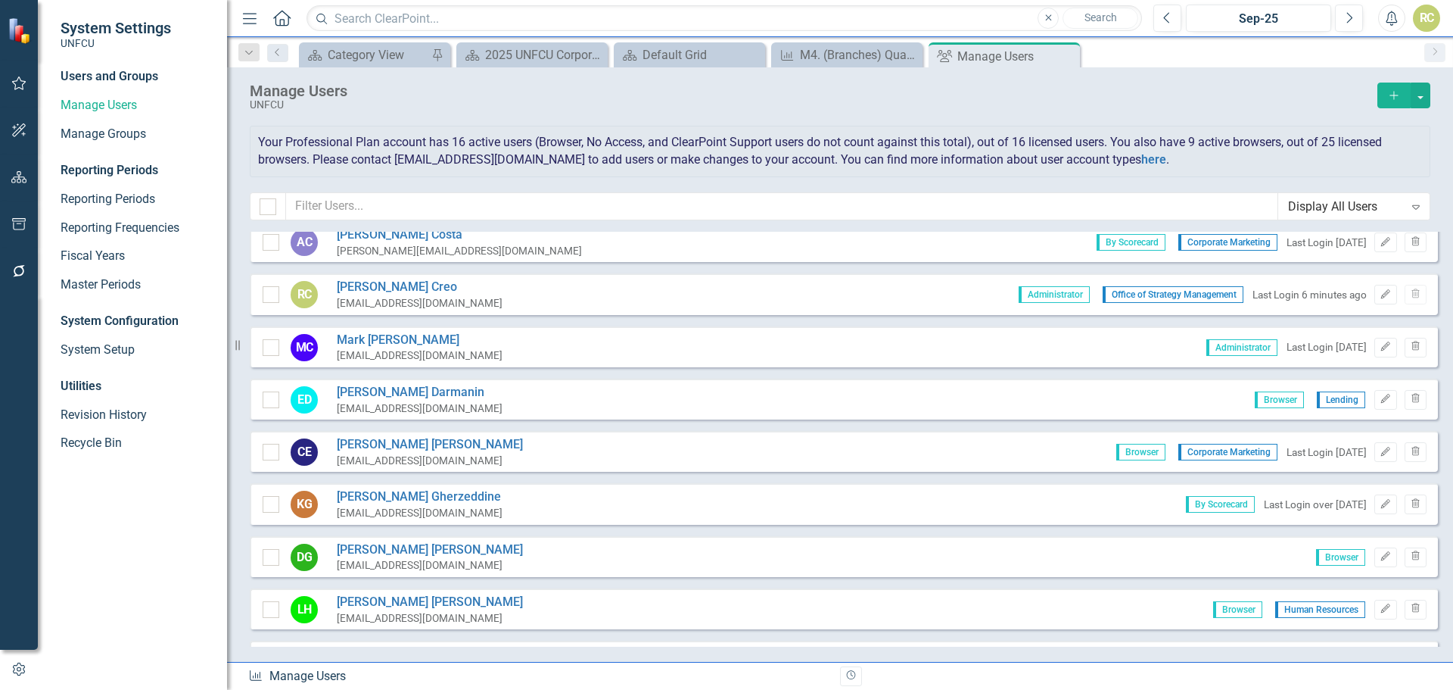
scroll to position [726, 0]
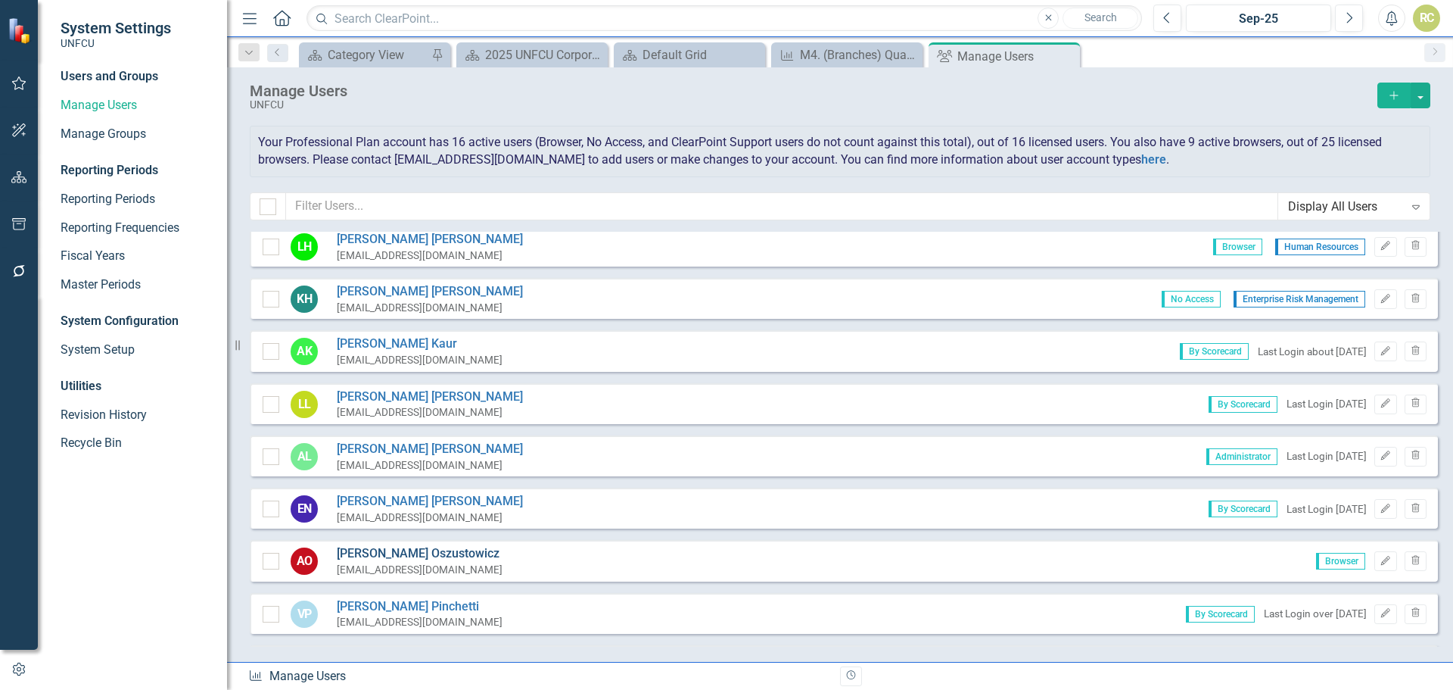
click at [388, 553] on link "[PERSON_NAME]" at bounding box center [420, 553] width 166 height 17
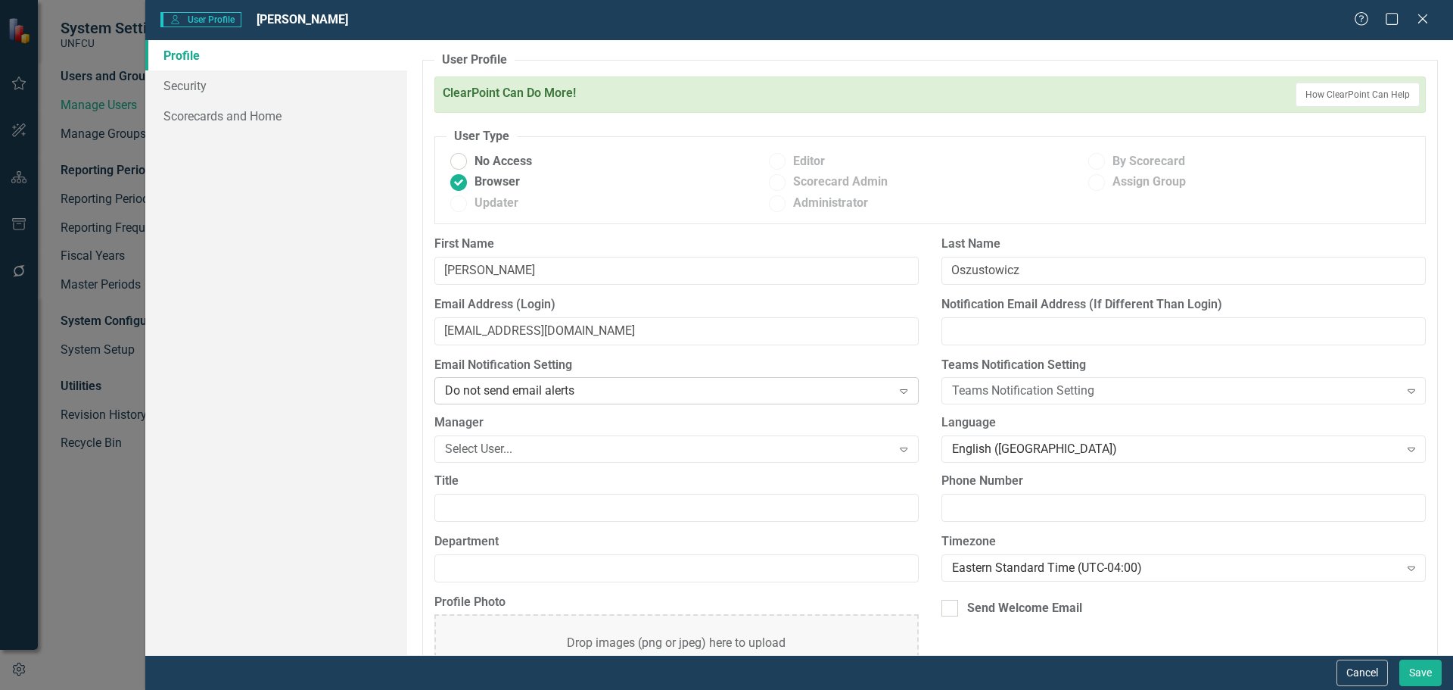
scroll to position [66, 0]
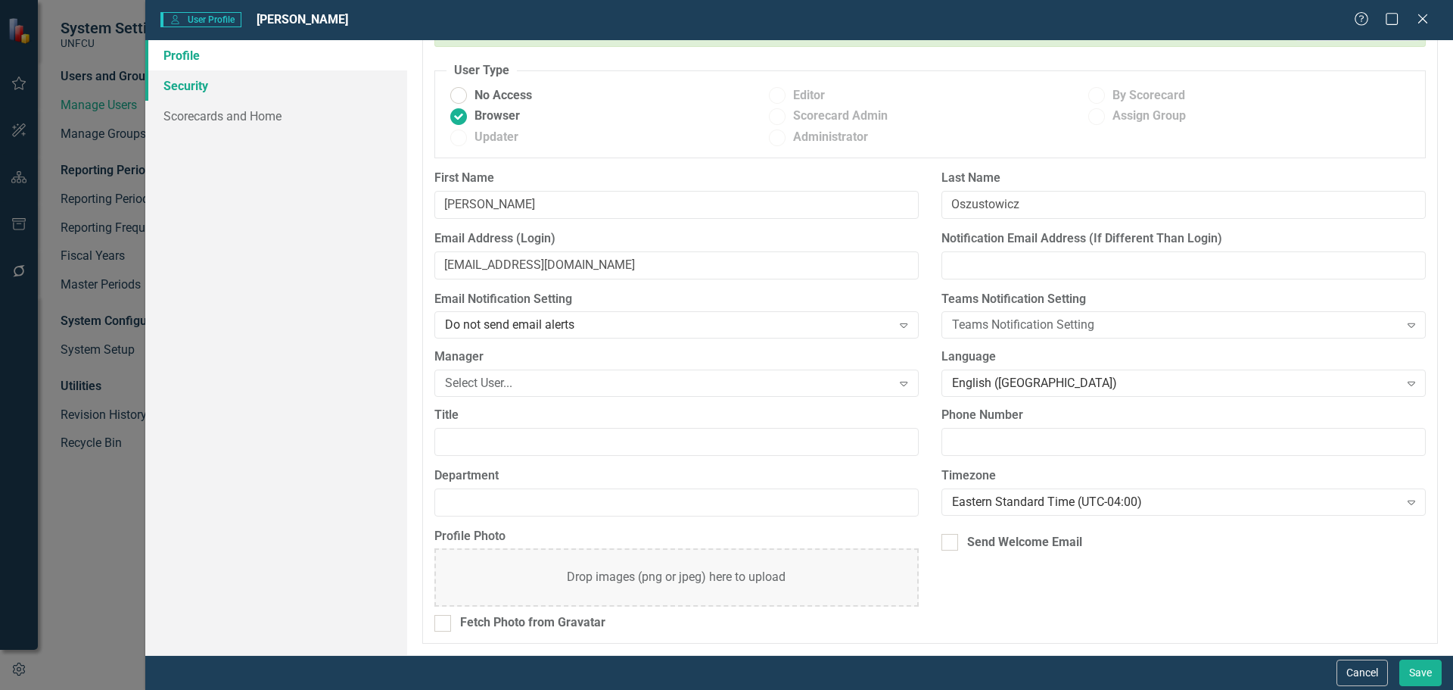
click at [179, 86] on link "Security" at bounding box center [276, 85] width 262 height 30
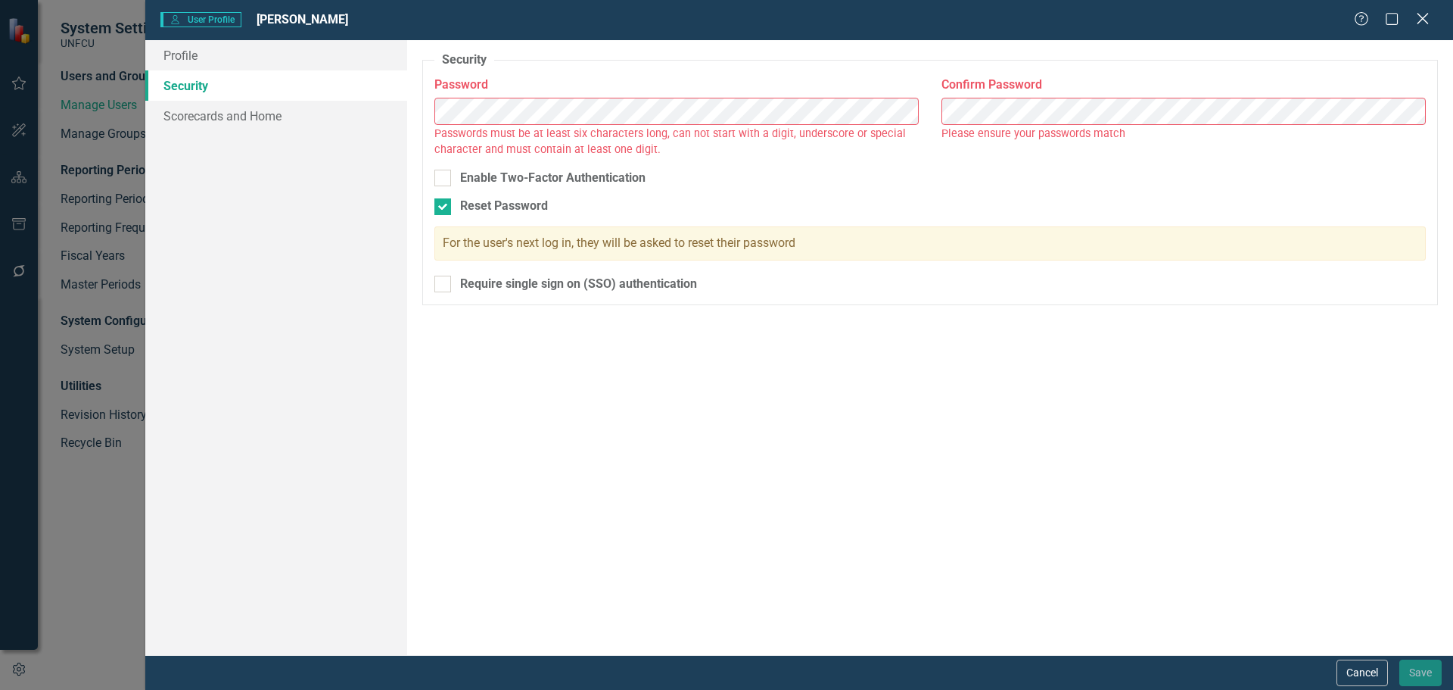
click at [1427, 20] on icon "Close" at bounding box center [1422, 18] width 19 height 14
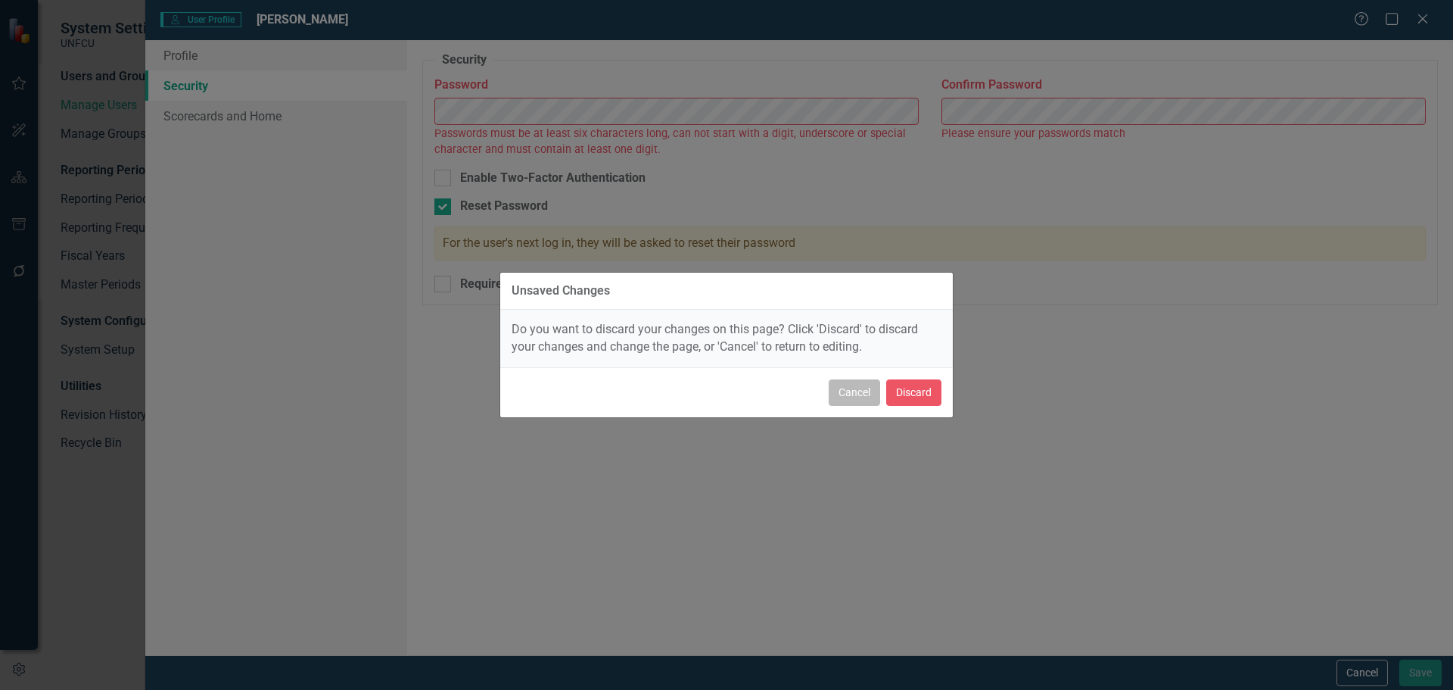
click at [851, 401] on button "Cancel" at bounding box center [854, 392] width 51 height 26
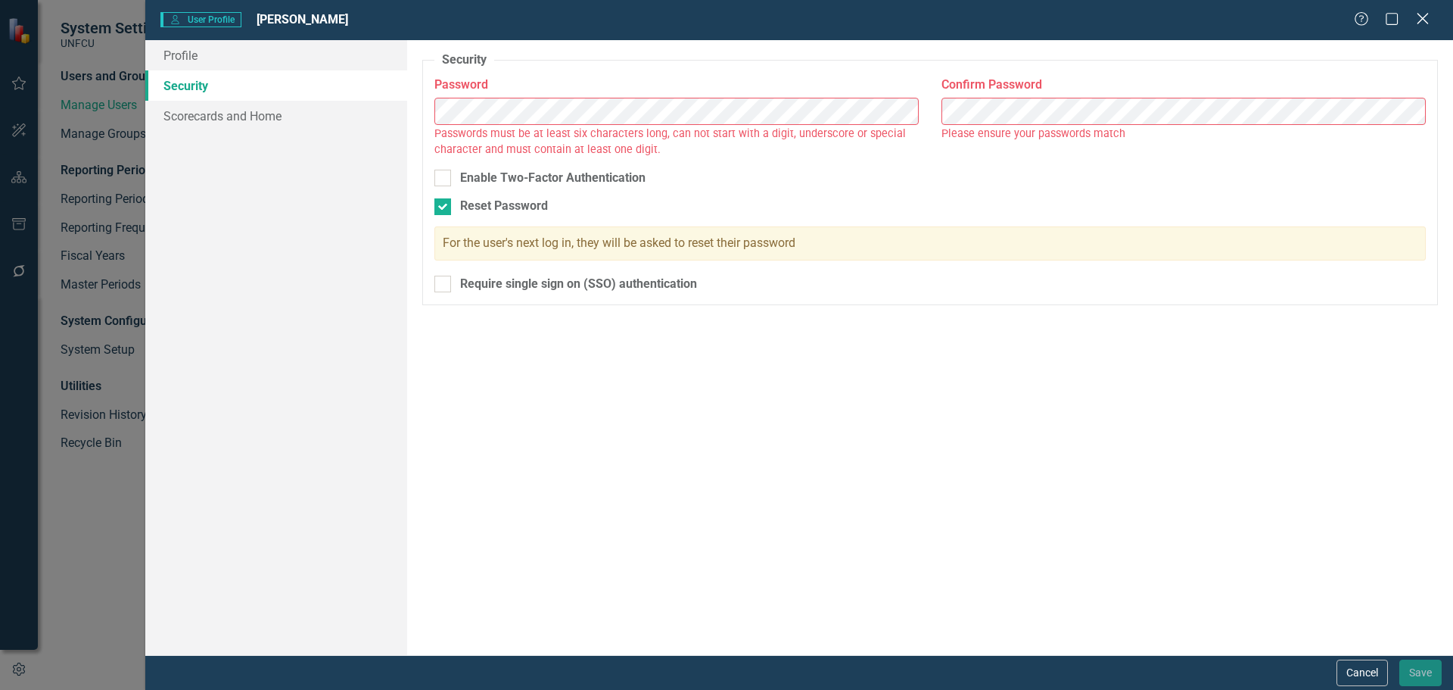
click at [1424, 17] on icon at bounding box center [1422, 18] width 11 height 11
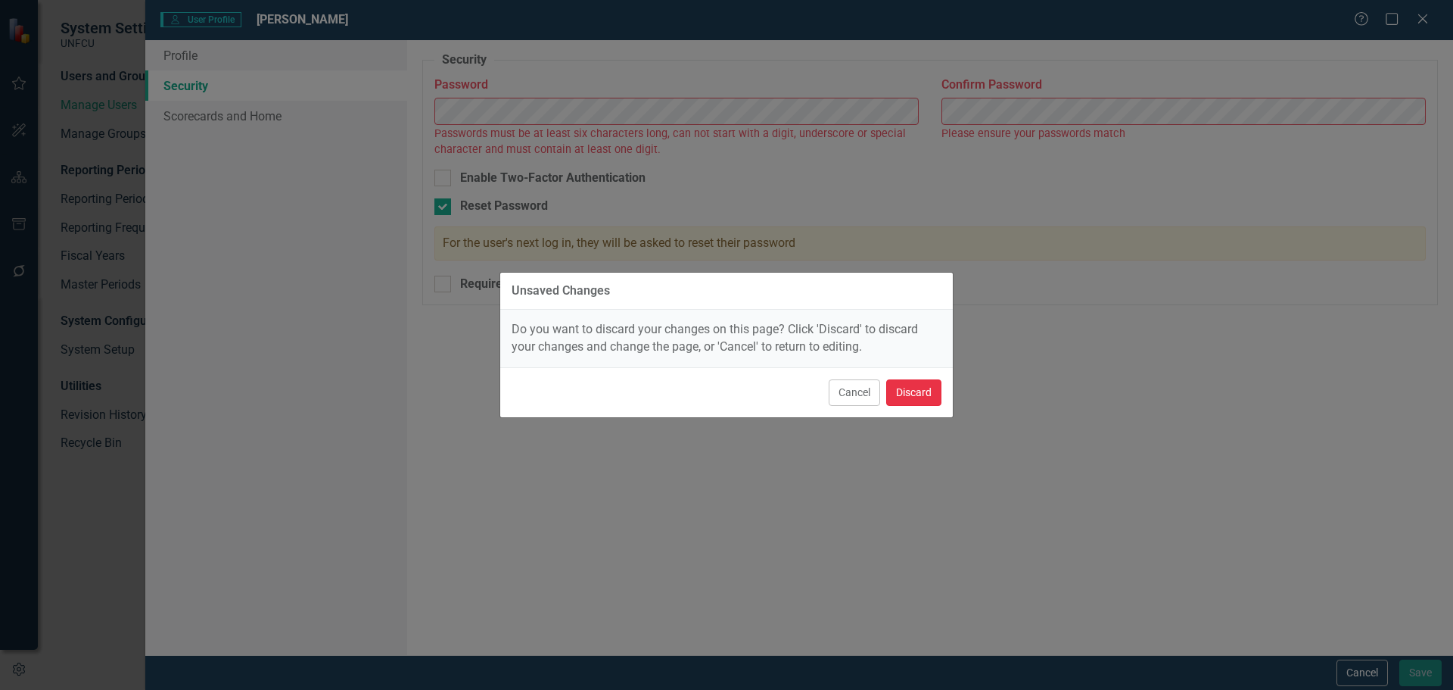
click at [913, 400] on button "Discard" at bounding box center [913, 392] width 55 height 26
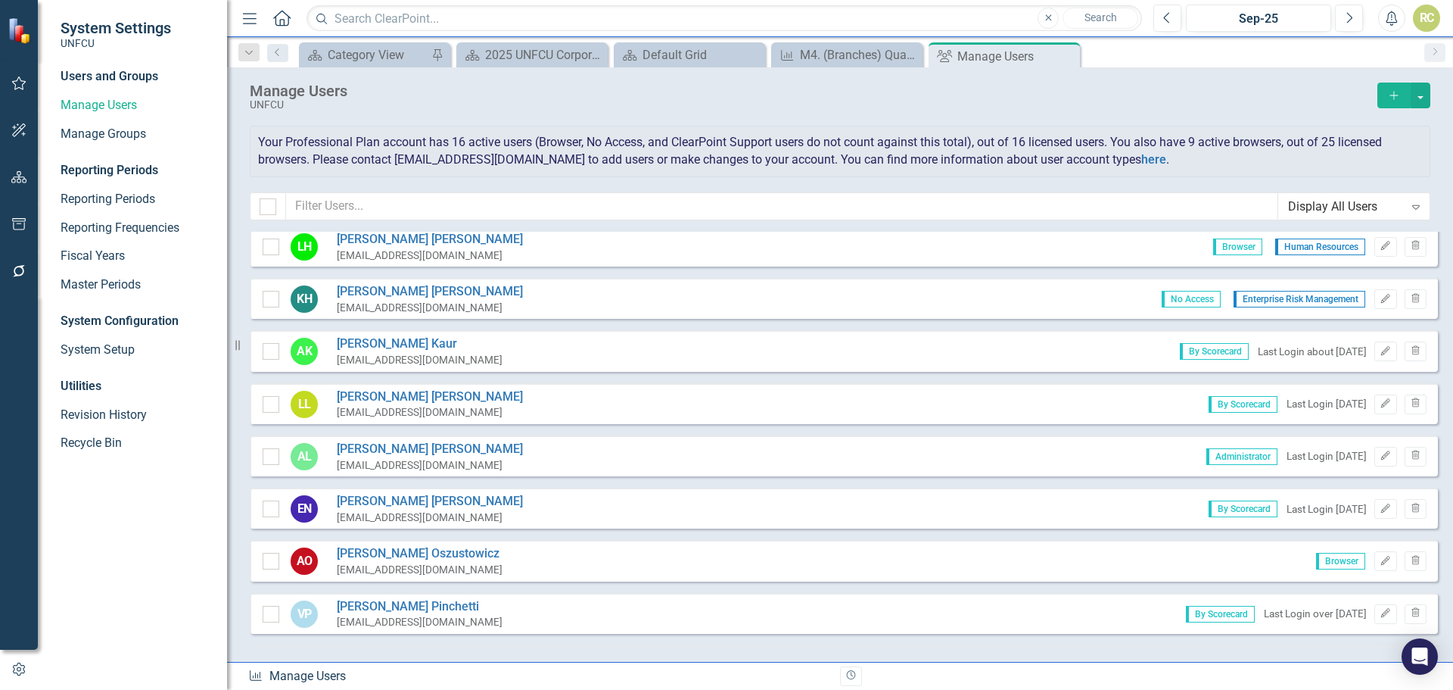
click at [0, 0] on icon "Close" at bounding box center [0, 0] width 0 height 0
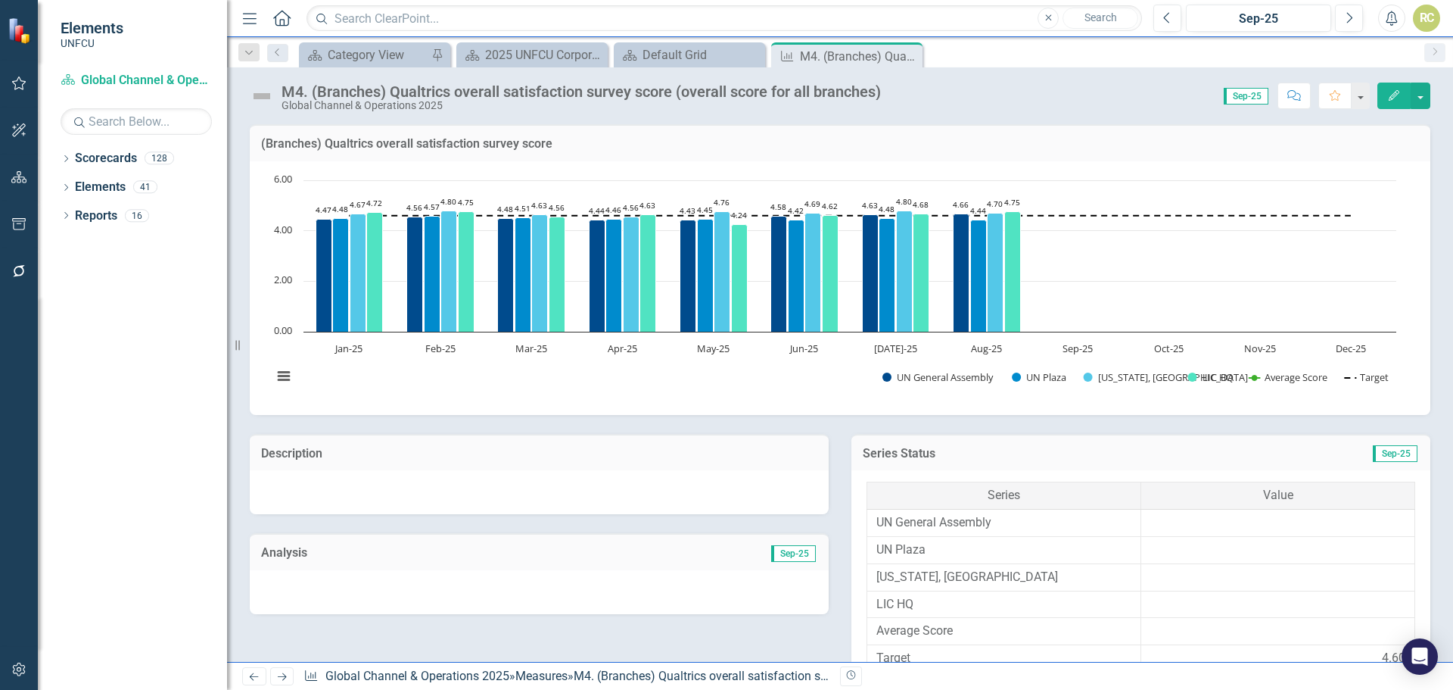
drag, startPoint x: 908, startPoint y: 54, endPoint x: 896, endPoint y: 65, distance: 16.6
click at [0, 0] on icon "Close" at bounding box center [0, 0] width 0 height 0
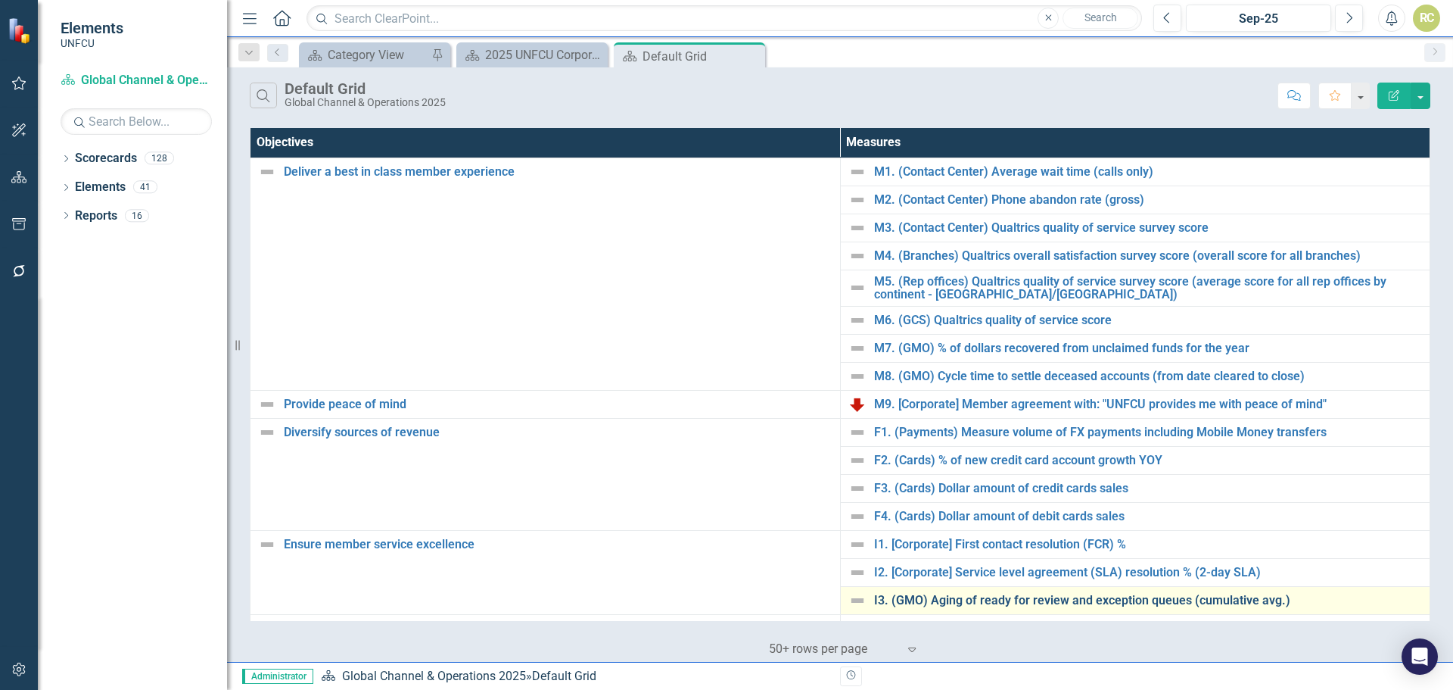
click at [983, 603] on link "I3. (GMO) Aging of ready for review and exception queues (cumulative avg.)" at bounding box center [1148, 600] width 549 height 14
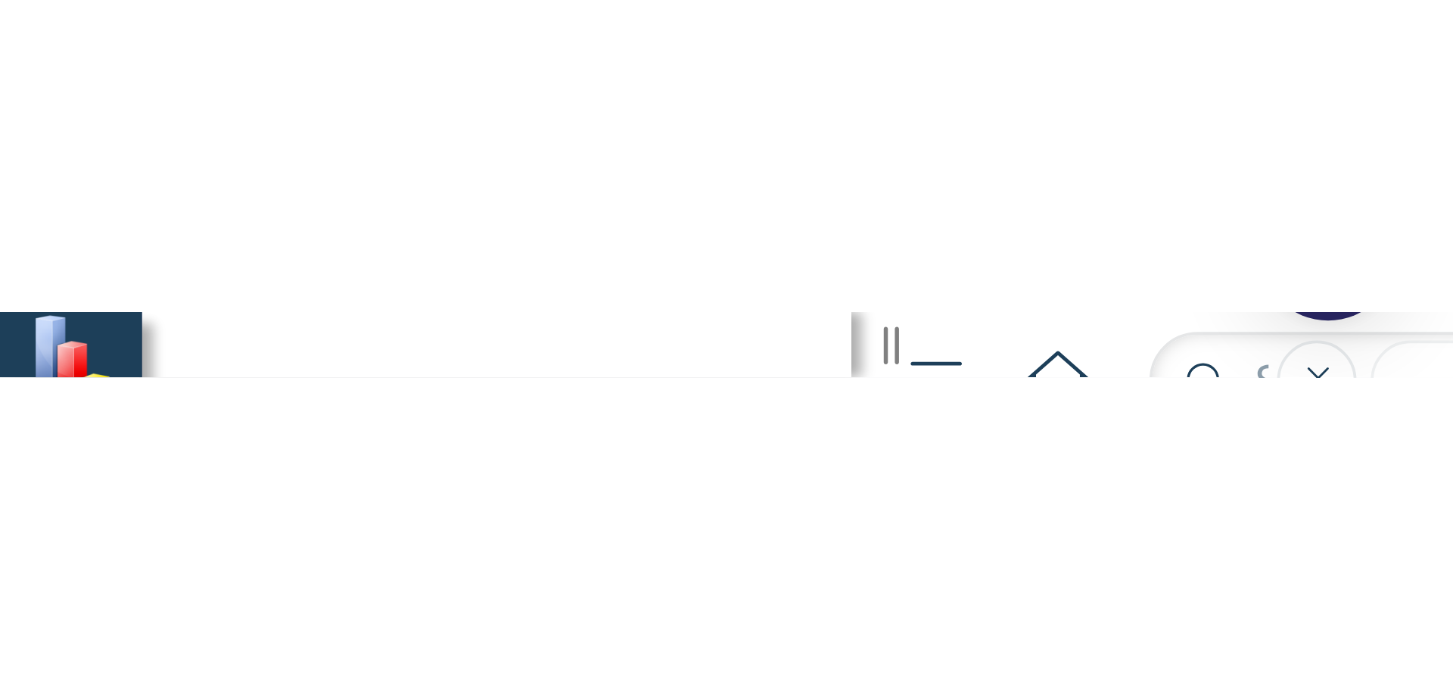
scroll to position [208, 0]
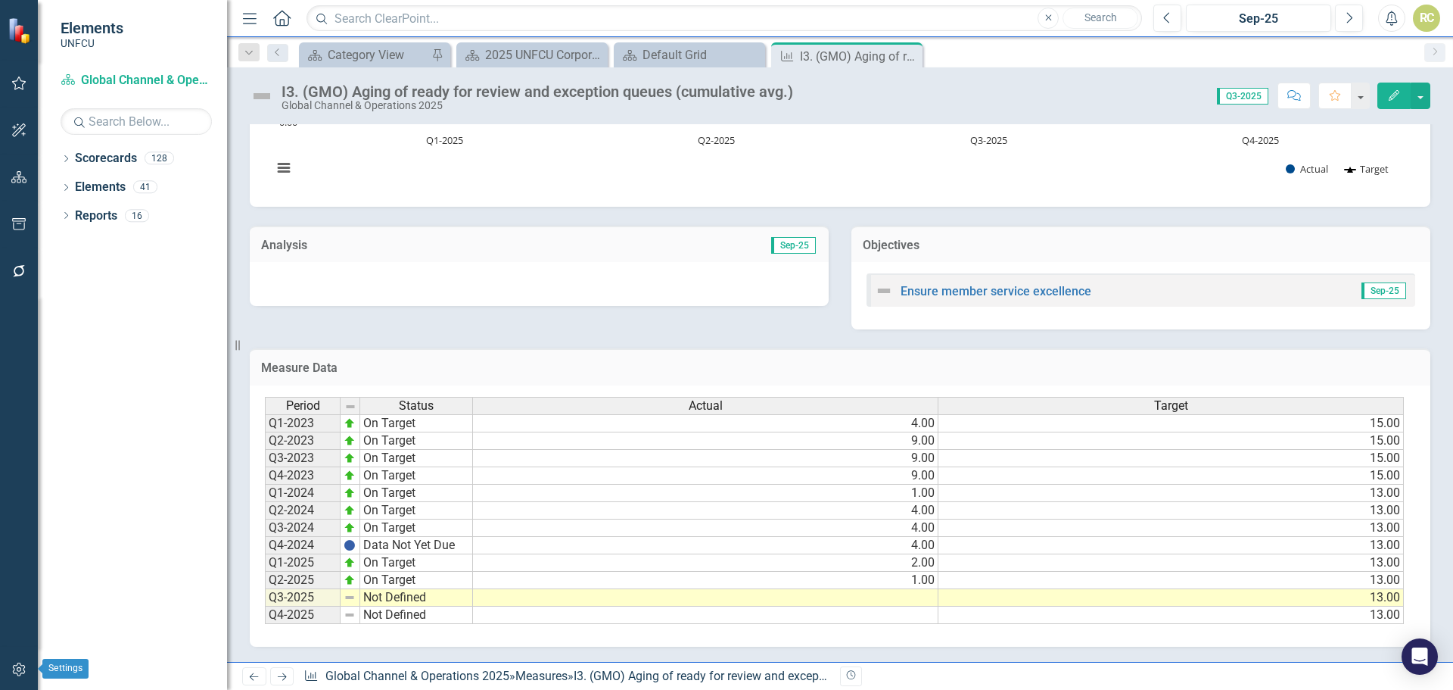
click at [20, 668] on icon "button" at bounding box center [18, 669] width 13 height 14
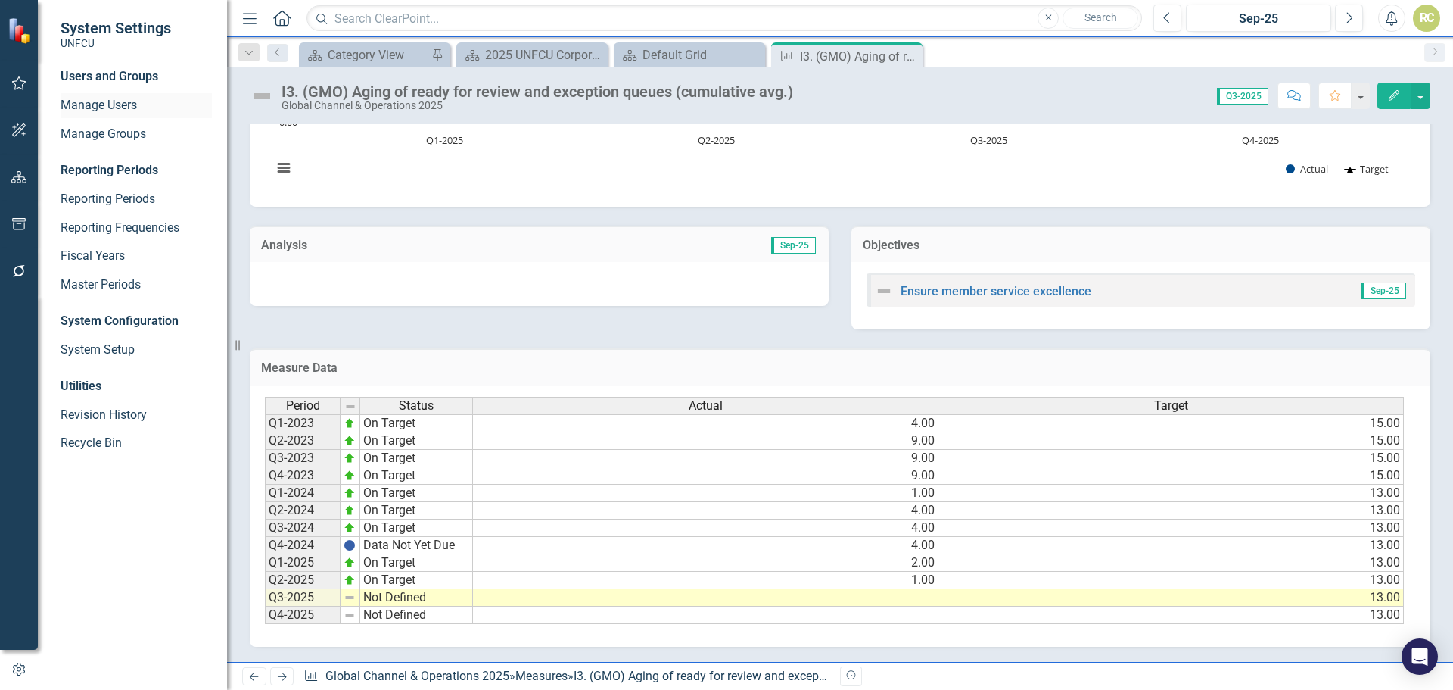
drag, startPoint x: 96, startPoint y: 106, endPoint x: 104, endPoint y: 107, distance: 7.6
click at [96, 106] on link "Manage Users" at bounding box center [136, 105] width 151 height 17
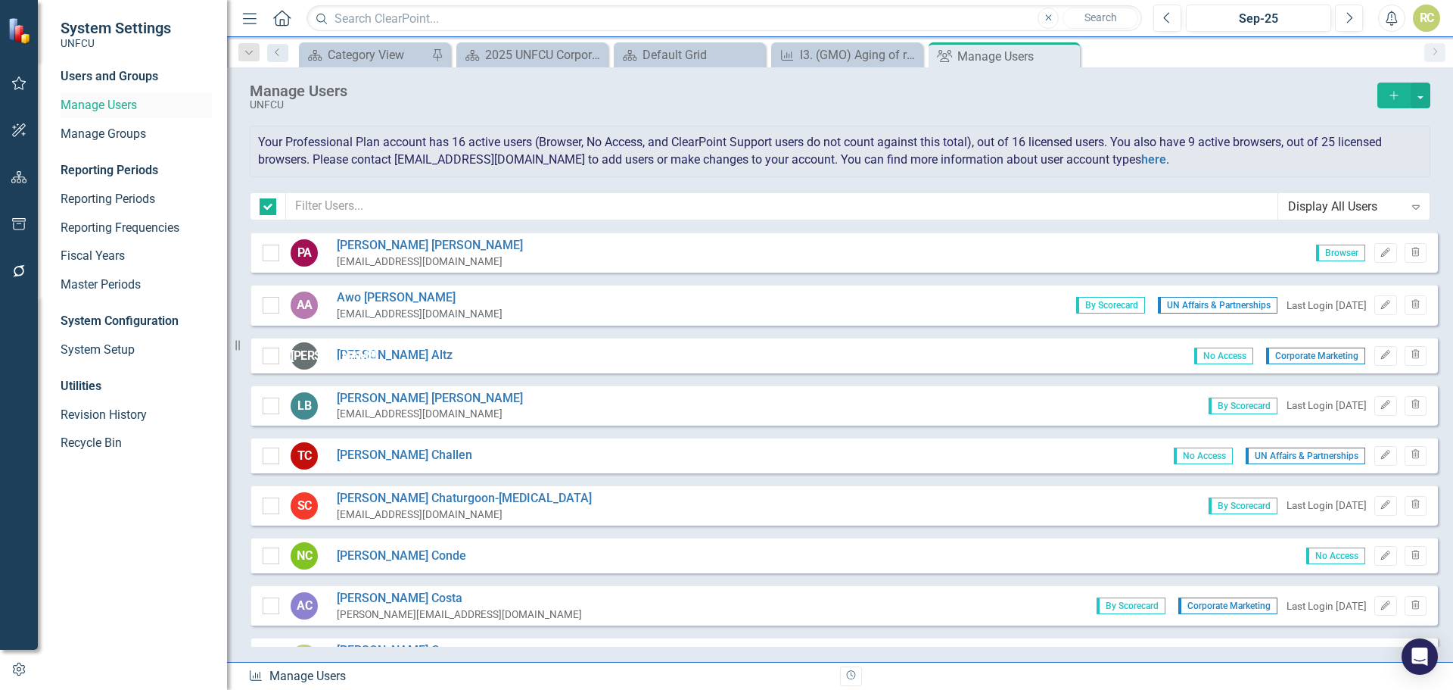
checkbox input "false"
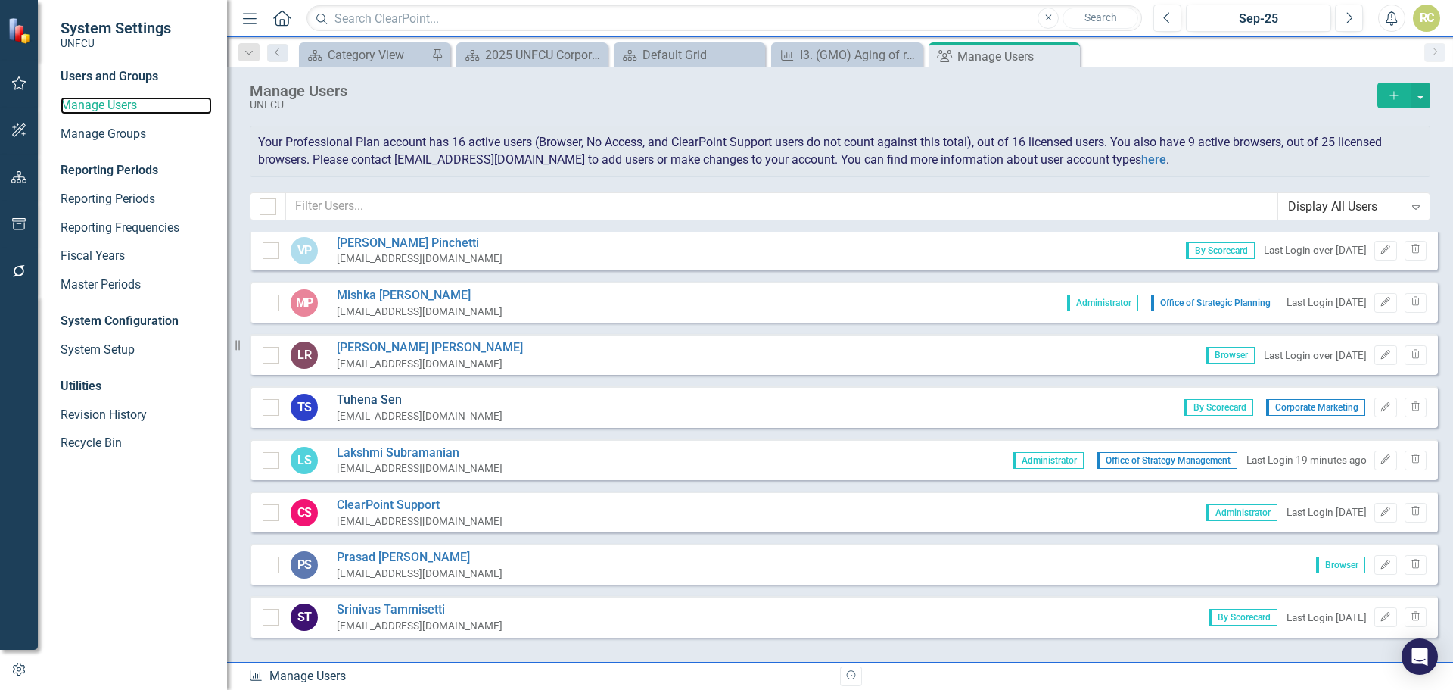
scroll to position [726, 0]
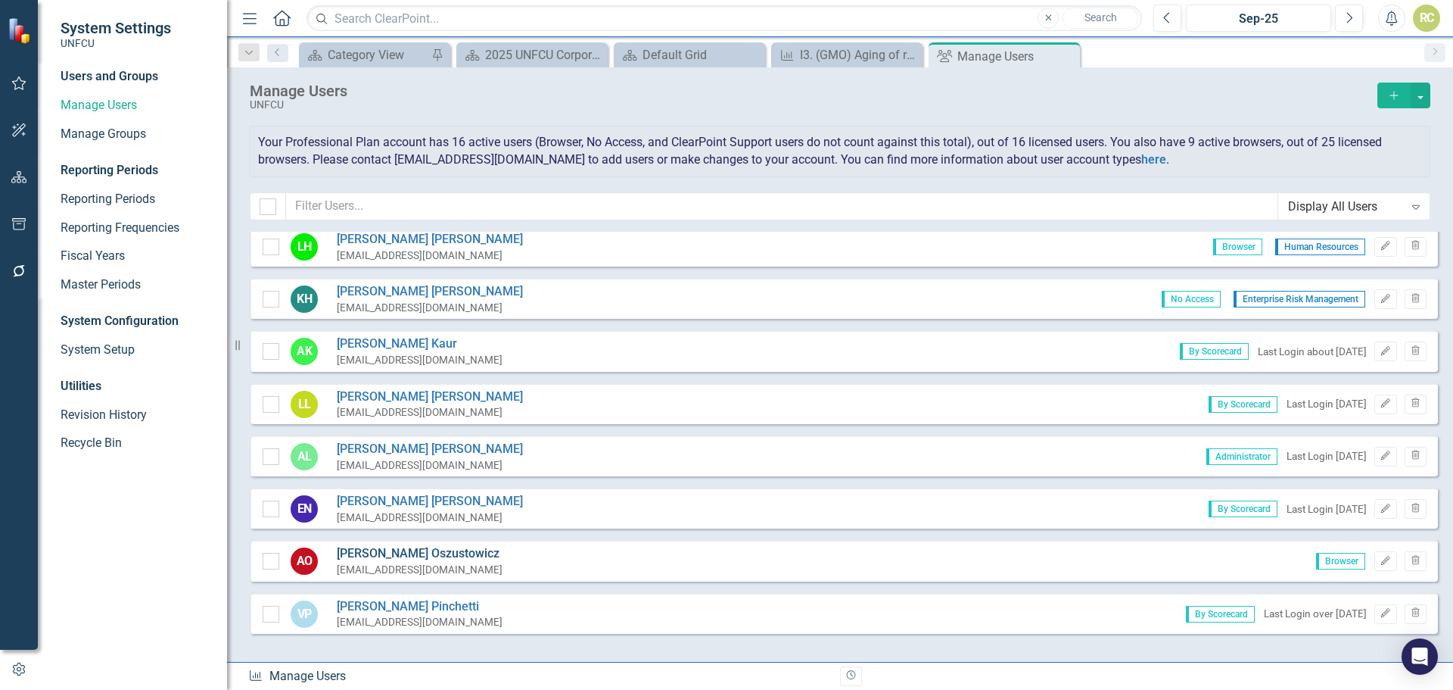
click at [431, 558] on link "[PERSON_NAME]" at bounding box center [420, 553] width 166 height 17
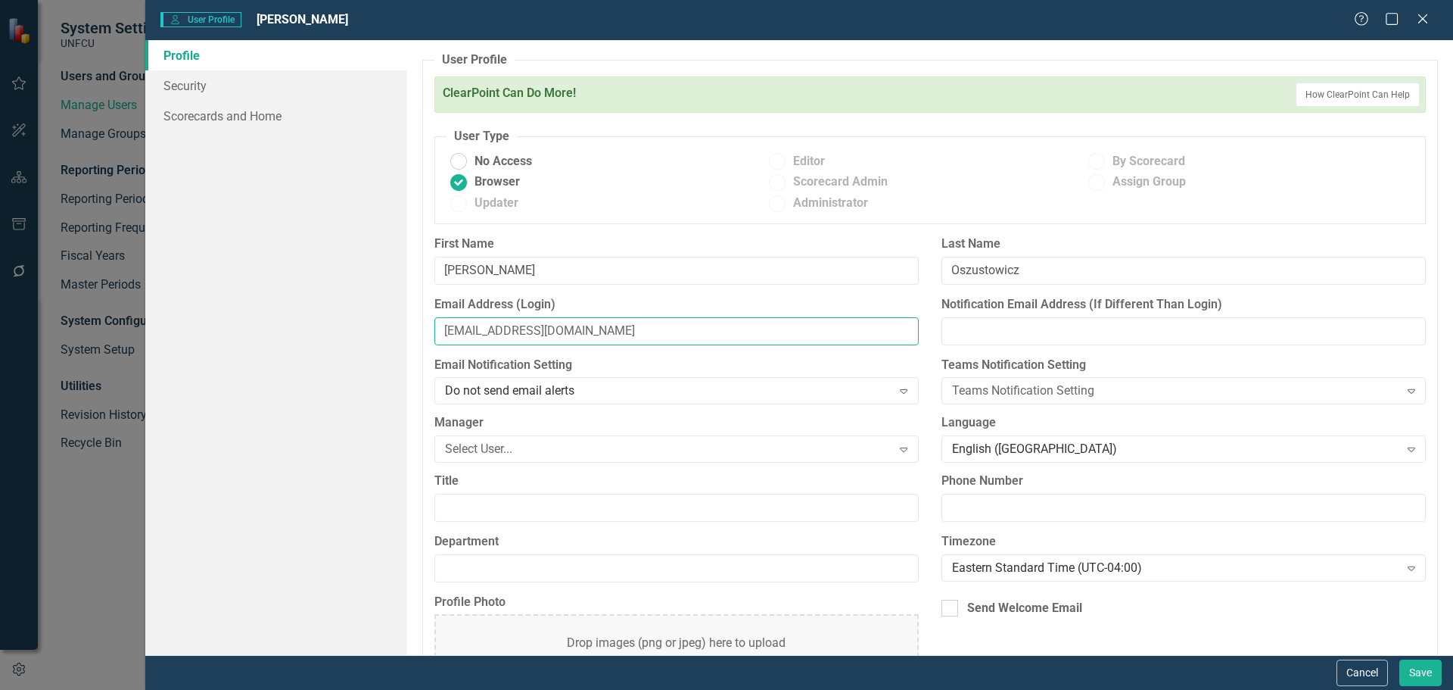
drag, startPoint x: 450, startPoint y: 332, endPoint x: 468, endPoint y: 348, distance: 24.1
click at [453, 332] on input "[EMAIL_ADDRESS][DOMAIN_NAME]" at bounding box center [676, 331] width 484 height 28
click at [618, 332] on input "[EMAIL_ADDRESS][DOMAIN_NAME]" at bounding box center [676, 331] width 484 height 28
click at [664, 332] on input "[EMAIL_ADDRESS][DOMAIN_NAME]" at bounding box center [676, 331] width 484 height 28
type input "[EMAIL_ADDRESS][DOMAIN_NAME]"
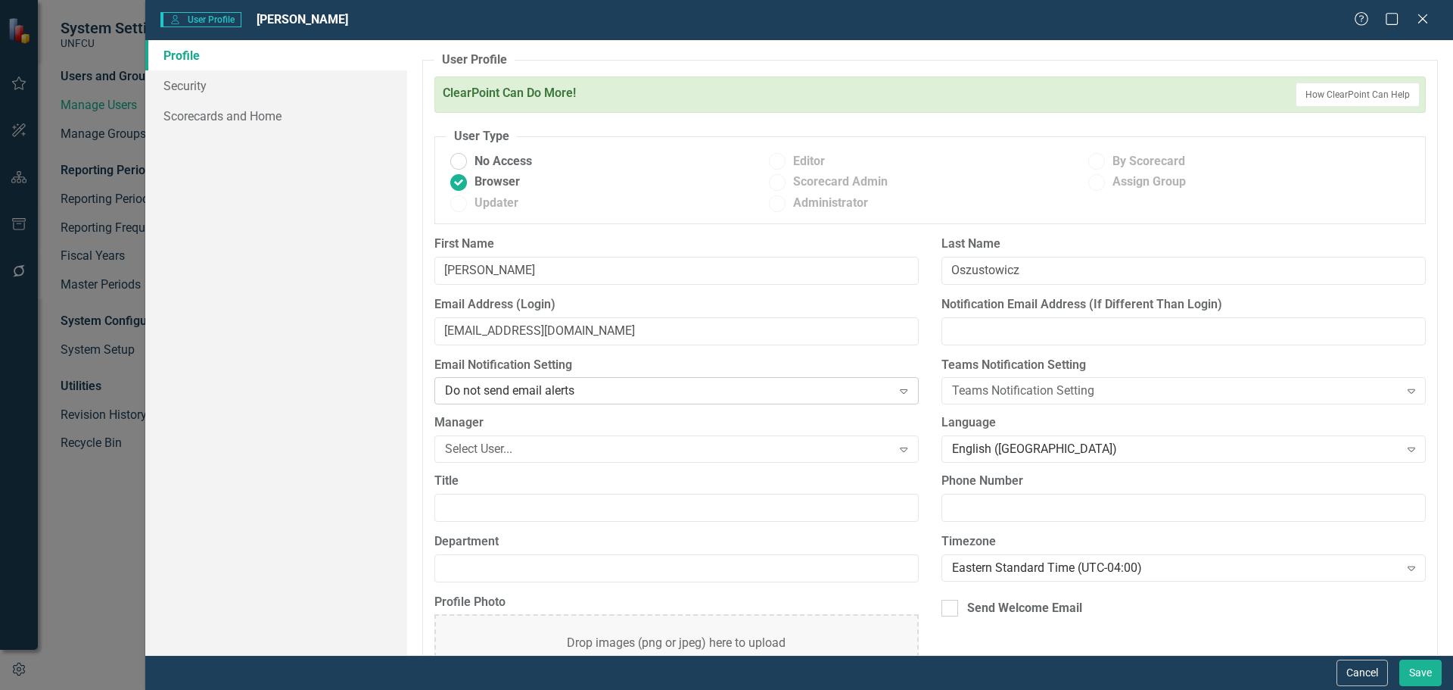
click at [704, 392] on div "Do not send email alerts" at bounding box center [668, 390] width 447 height 17
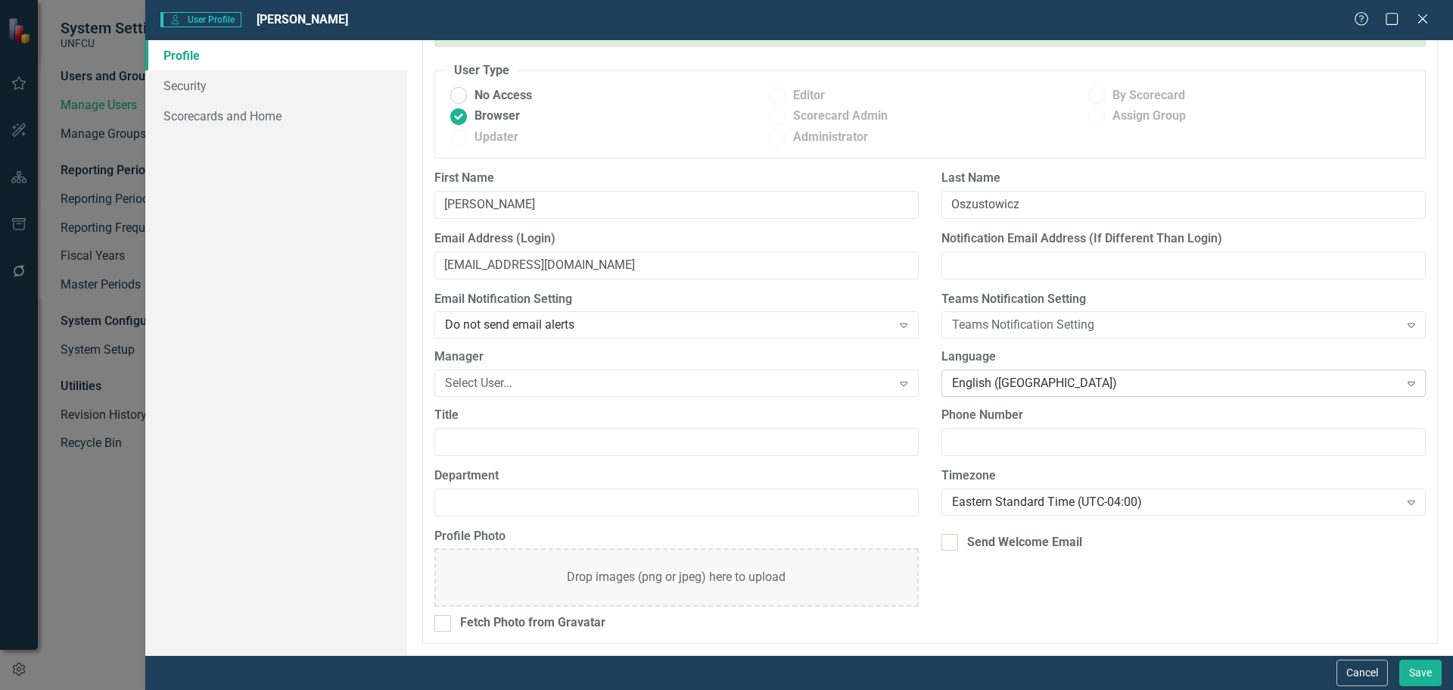
scroll to position [0, 0]
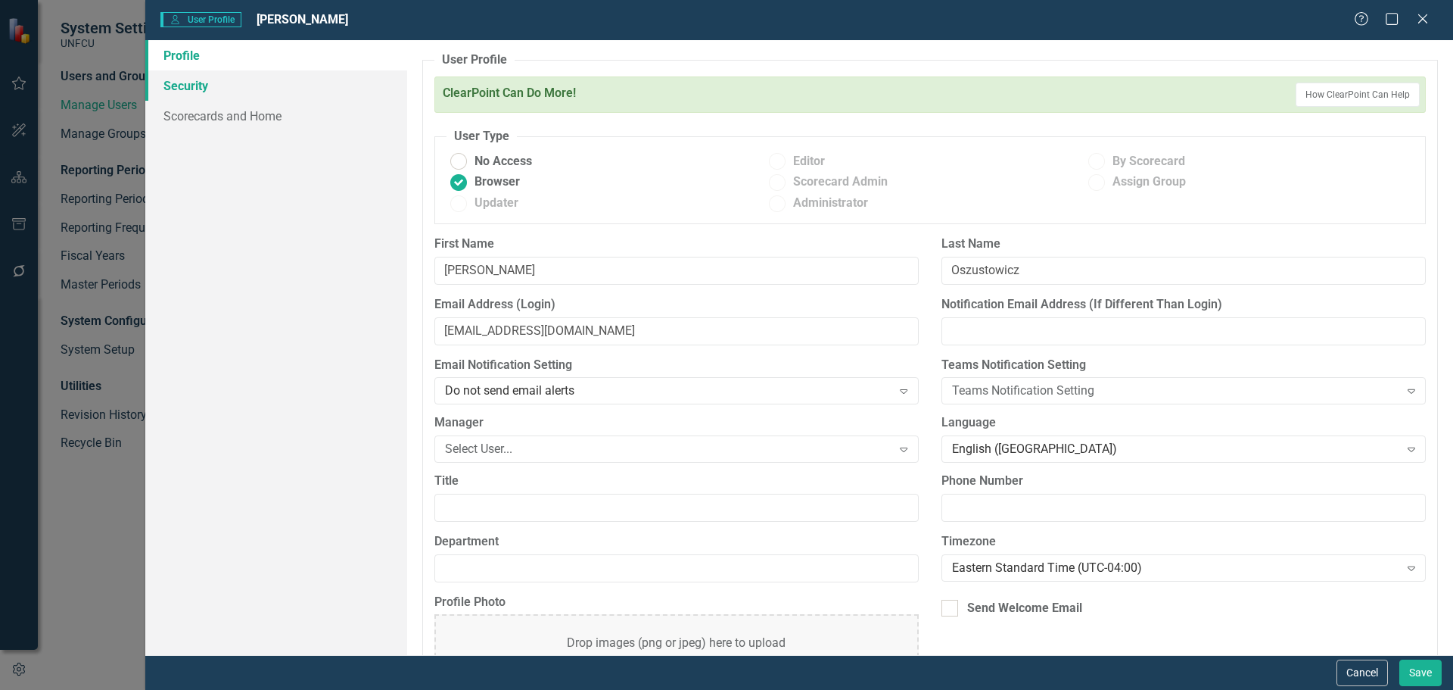
click at [204, 90] on link "Security" at bounding box center [276, 85] width 262 height 30
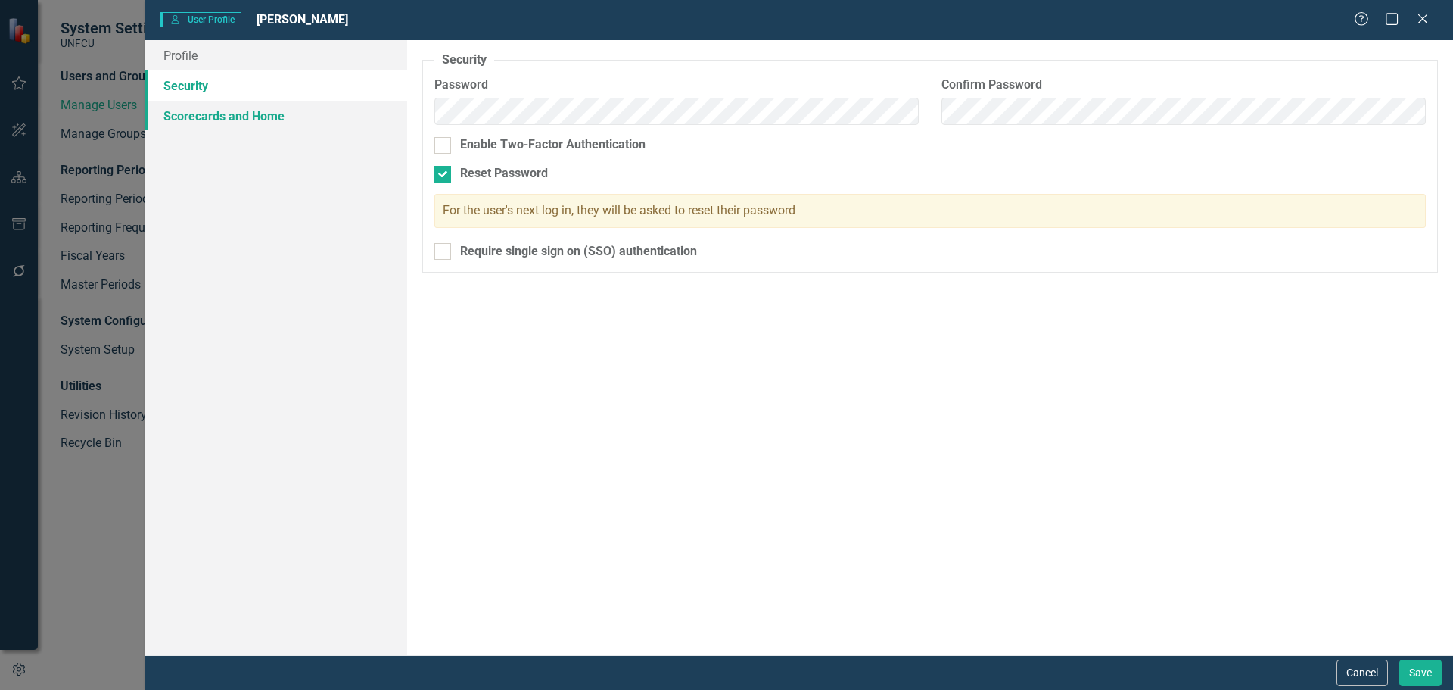
click at [209, 120] on link "Scorecards and Home" at bounding box center [276, 116] width 262 height 30
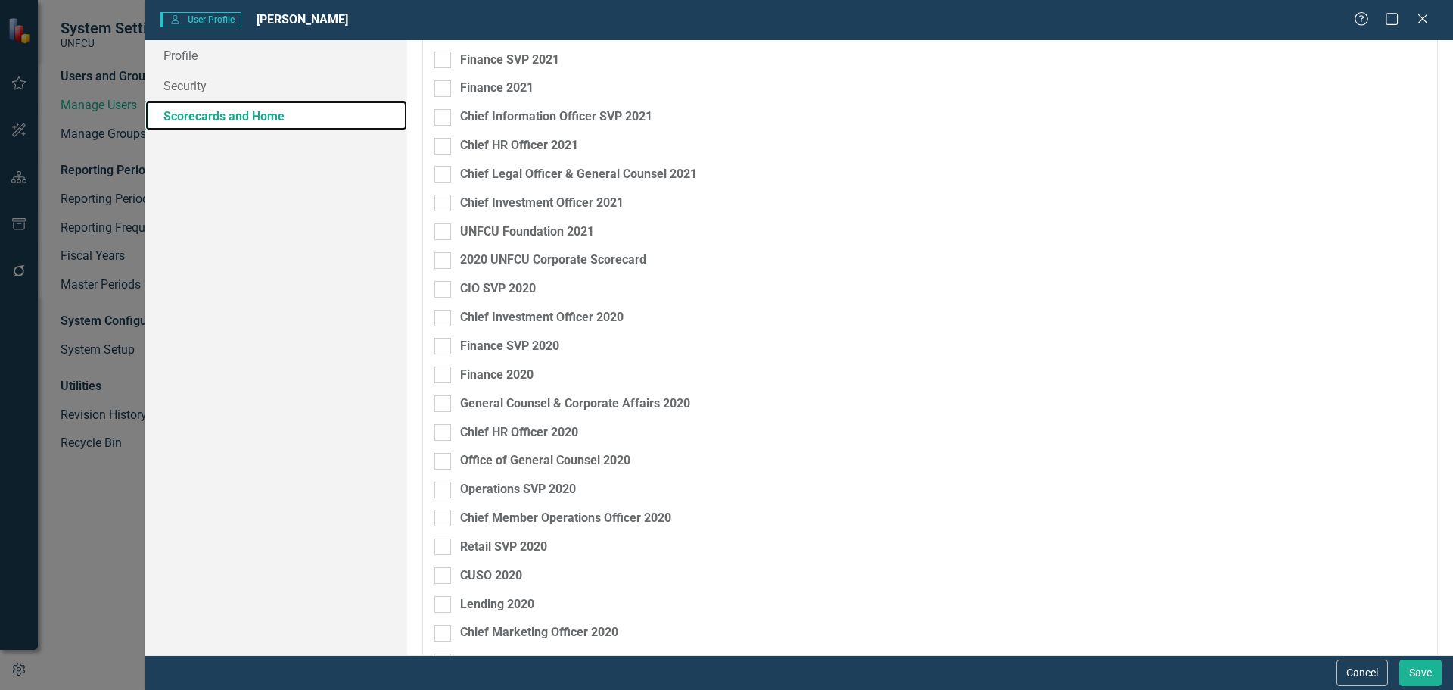
scroll to position [3256, 0]
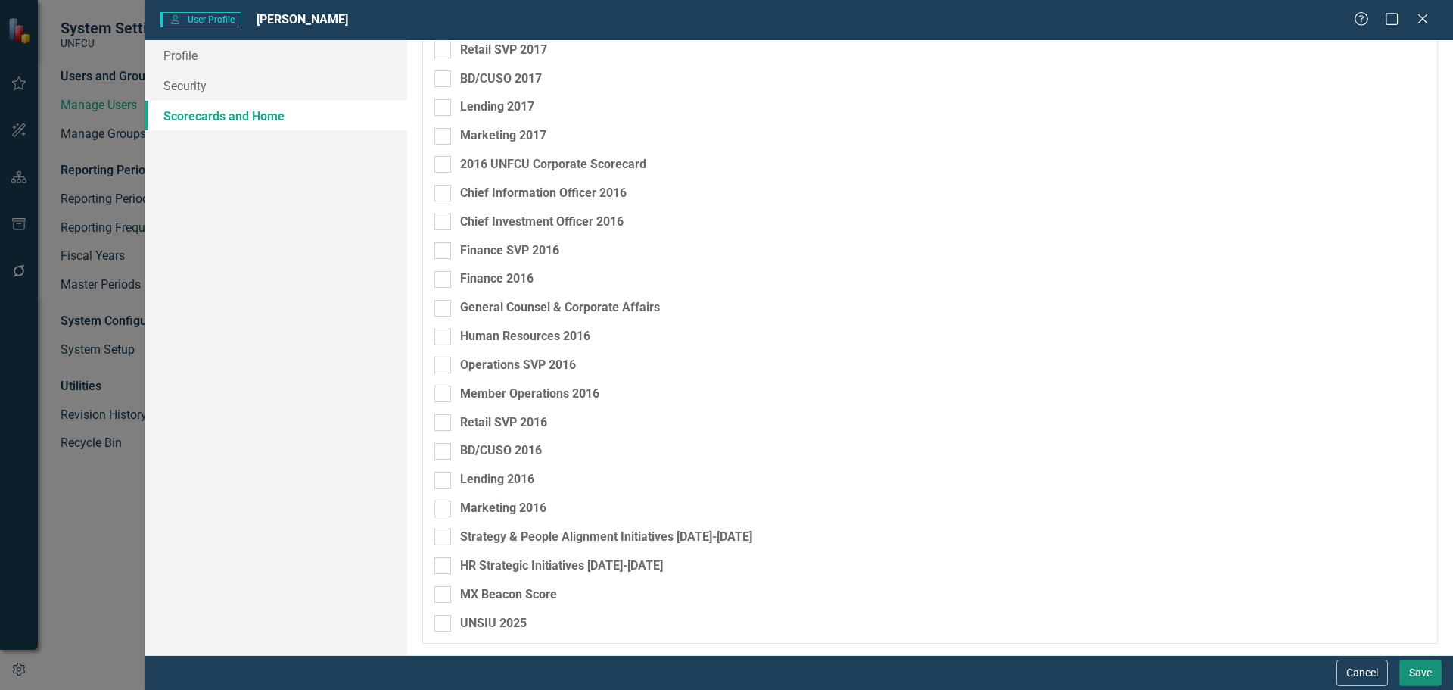
click at [1414, 665] on button "Save" at bounding box center [1420, 672] width 42 height 26
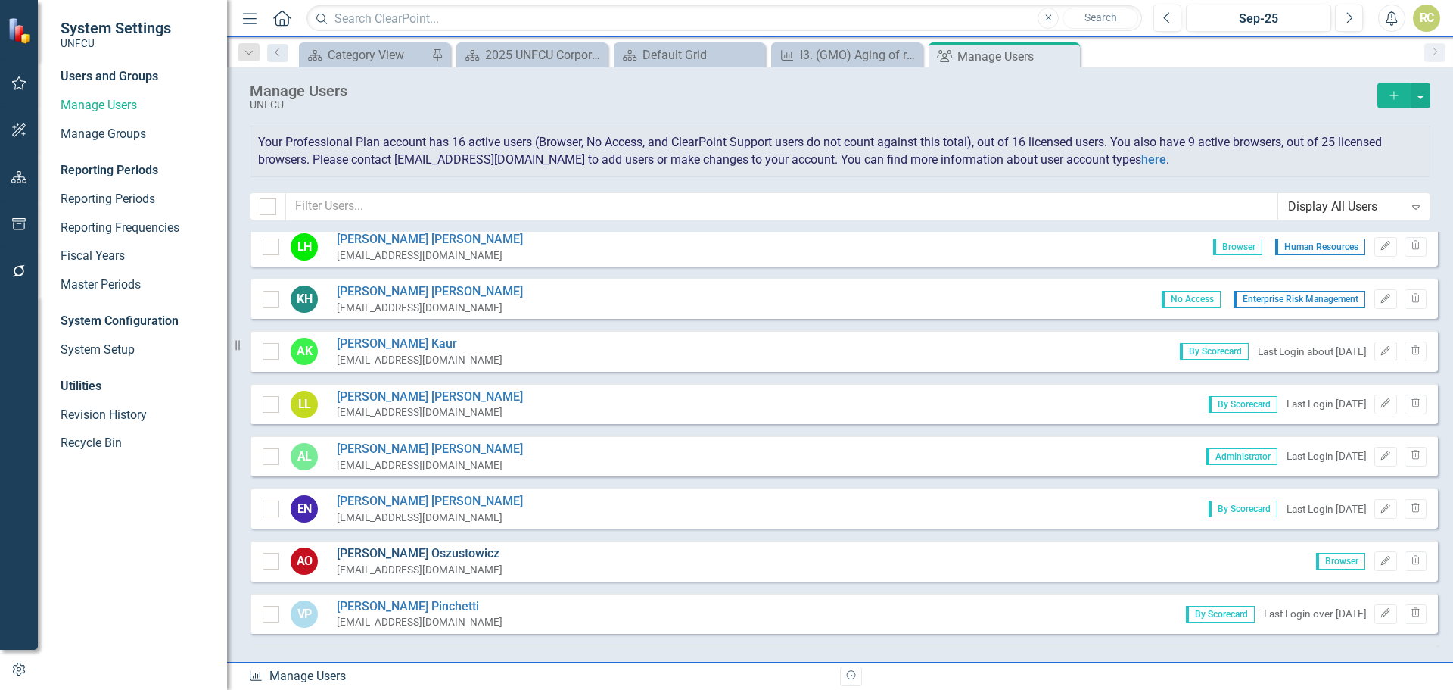
click at [397, 552] on link "[PERSON_NAME]" at bounding box center [420, 553] width 166 height 17
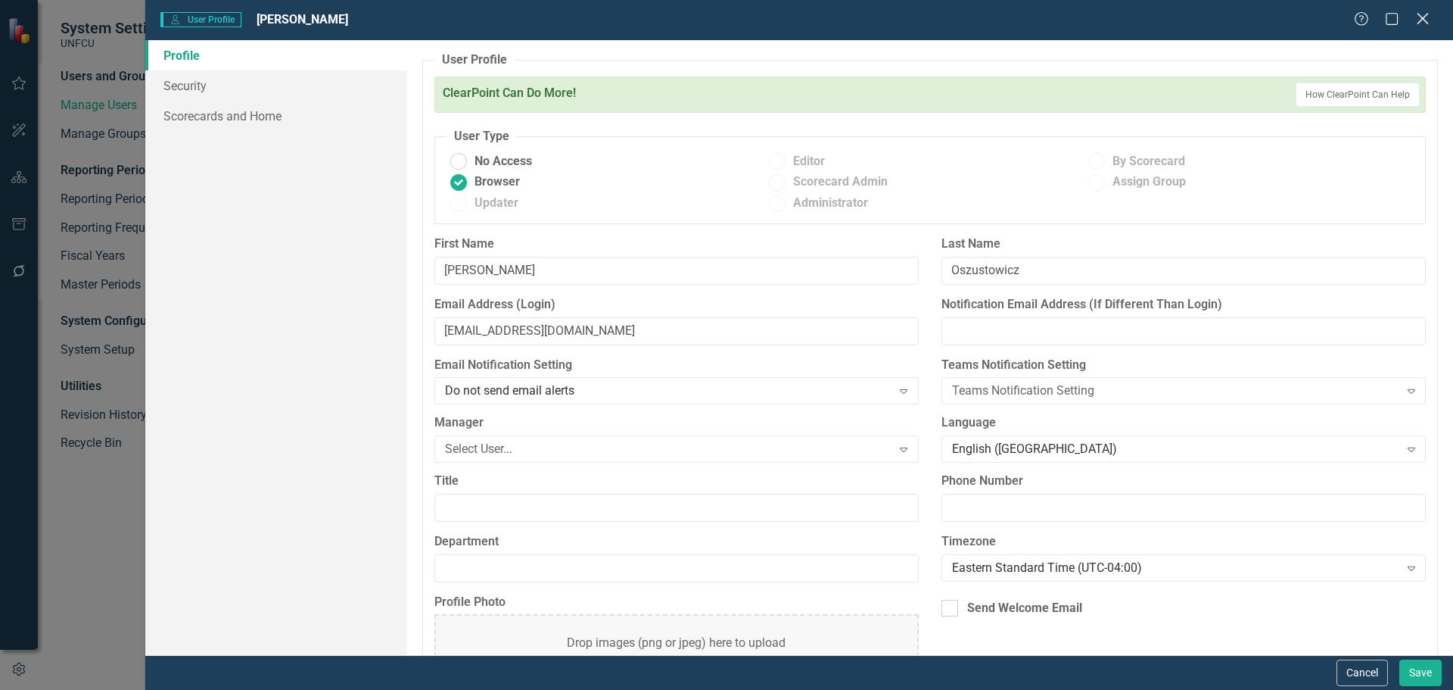
click at [1424, 26] on div "Close" at bounding box center [1422, 20] width 19 height 20
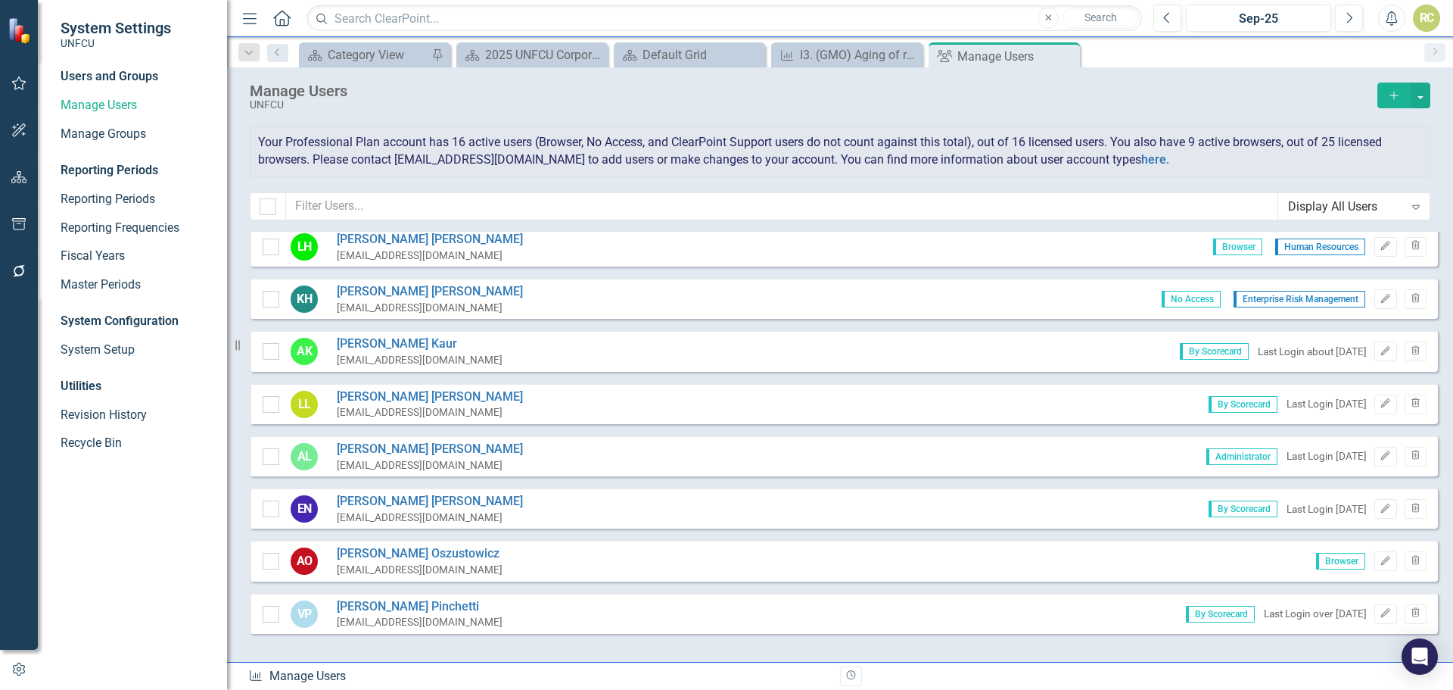
click at [1423, 15] on div "RC" at bounding box center [1426, 18] width 27 height 27
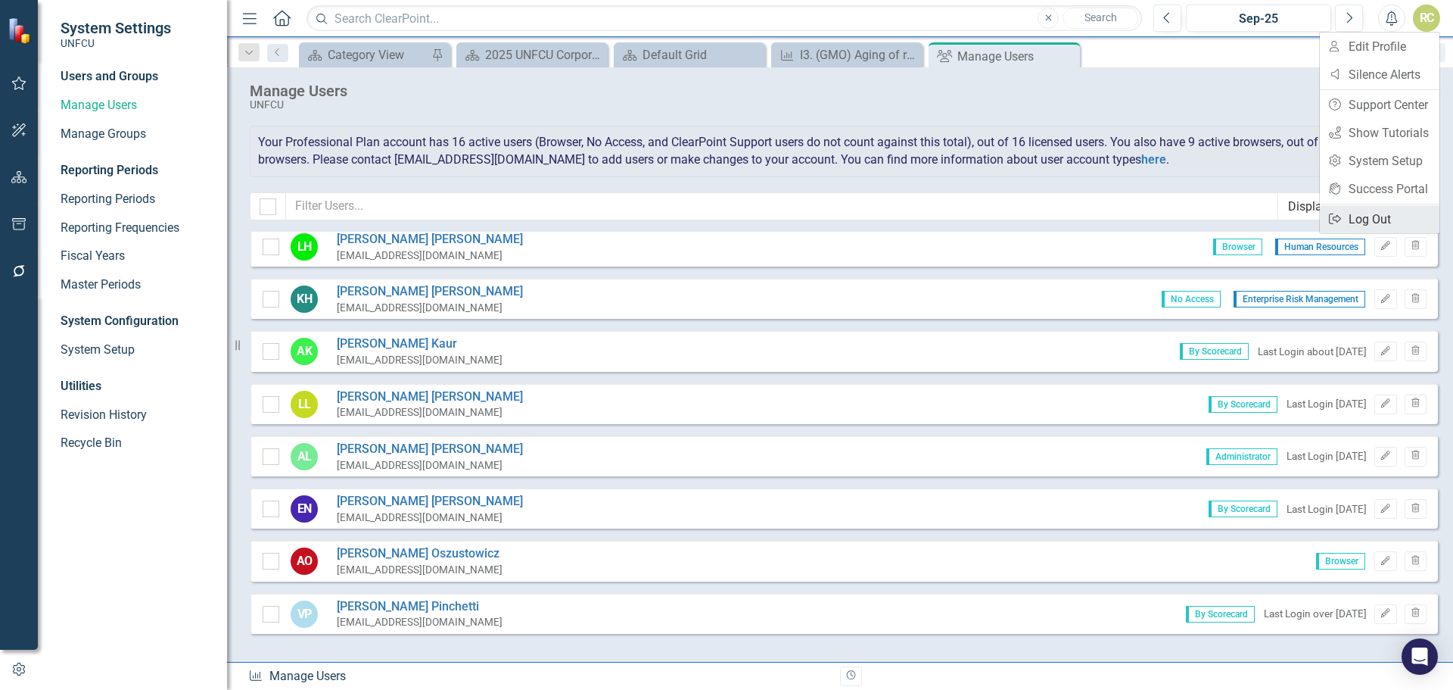
click at [1361, 219] on link "Logout Log Out" at bounding box center [1380, 219] width 120 height 28
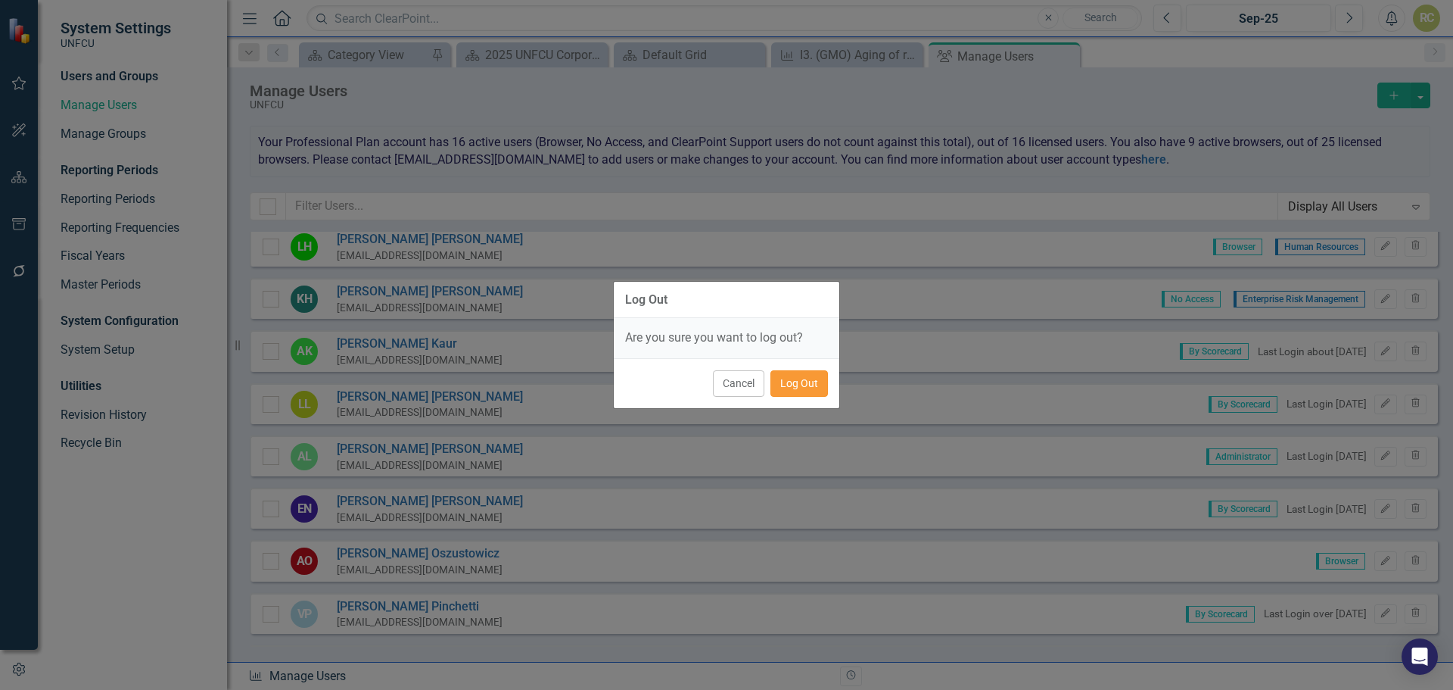
click at [809, 378] on button "Log Out" at bounding box center [800, 383] width 58 height 26
